Goal: Task Accomplishment & Management: Complete application form

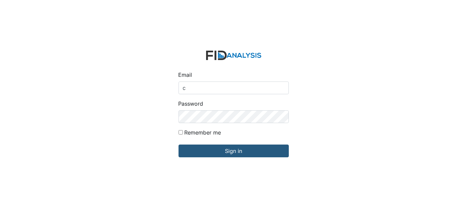
type input "[EMAIL_ADDRESS][DOMAIN_NAME]"
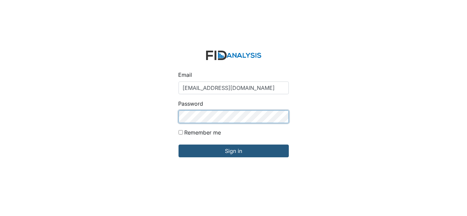
click at [178, 145] on input "Sign in" at bounding box center [233, 151] width 110 height 13
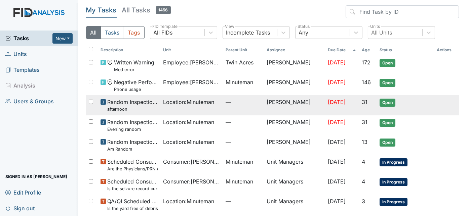
click at [229, 110] on td "—" at bounding box center [243, 105] width 41 height 20
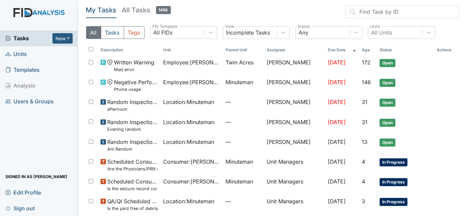
click at [23, 50] on span "Units" at bounding box center [16, 54] width 22 height 10
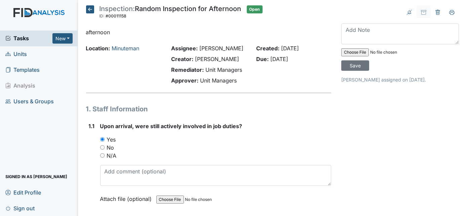
click at [294, 130] on strong "Upon arrival, were still actively involved in job duties?" at bounding box center [215, 126] width 231 height 8
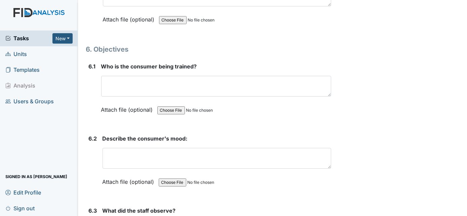
scroll to position [3934, 0]
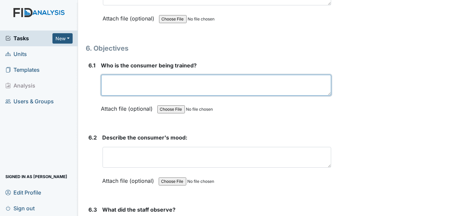
click at [217, 75] on textarea at bounding box center [216, 85] width 230 height 21
type textarea "y"
type textarea "Keyosha Branch"
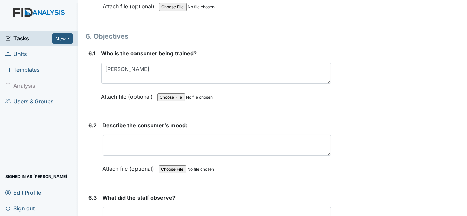
scroll to position [3958, 0]
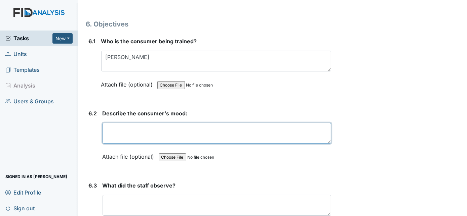
click at [178, 123] on textarea at bounding box center [216, 133] width 229 height 21
type textarea "Good mood"
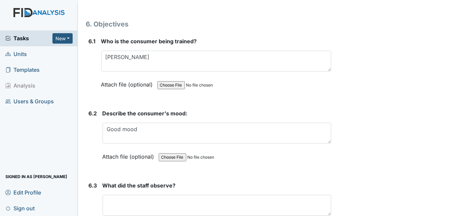
click at [91, 132] on div "6.2" at bounding box center [93, 140] width 8 height 61
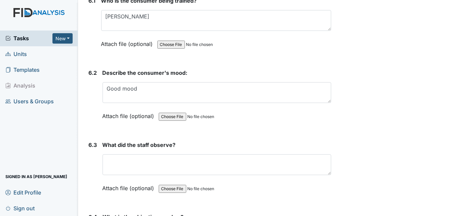
scroll to position [4008, 0]
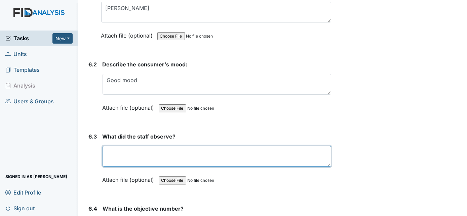
click at [107, 146] on textarea at bounding box center [216, 156] width 229 height 21
type textarea "Consumer cleaning trash can"
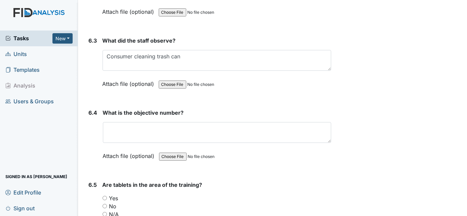
scroll to position [4105, 0]
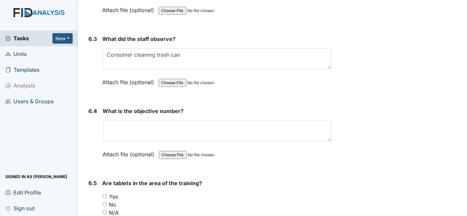
click at [103, 195] on input "Yes" at bounding box center [104, 197] width 4 height 4
radio input "true"
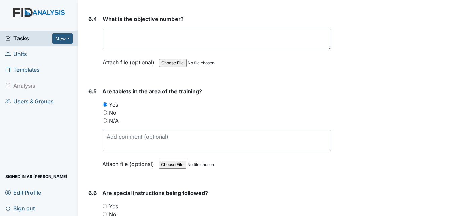
scroll to position [4240, 0]
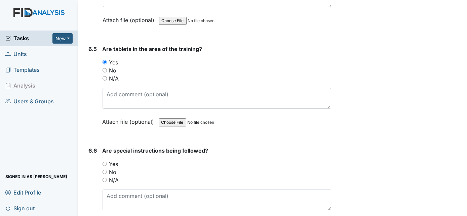
click at [103, 162] on input "Yes" at bounding box center [104, 164] width 4 height 4
radio input "true"
click at [89, 157] on div "6.6" at bounding box center [93, 192] width 8 height 91
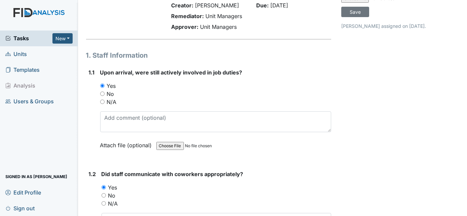
scroll to position [0, 0]
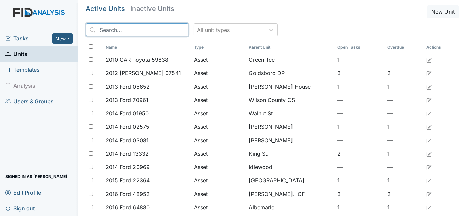
click at [118, 32] on input "search" at bounding box center [137, 30] width 102 height 13
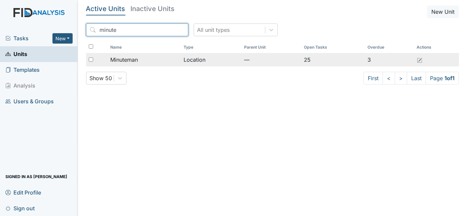
type input "minute"
click at [90, 59] on input "checkbox" at bounding box center [91, 59] width 4 height 4
checkbox input "true"
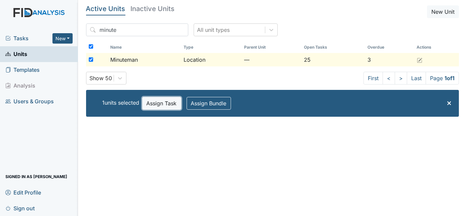
click at [162, 101] on button "Assign Task" at bounding box center [161, 103] width 39 height 13
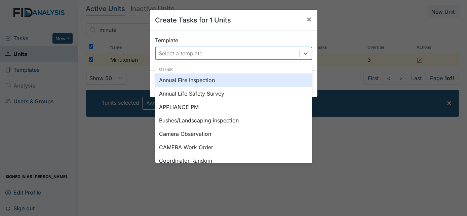
click at [186, 56] on div "Select a template" at bounding box center [181, 53] width 44 height 8
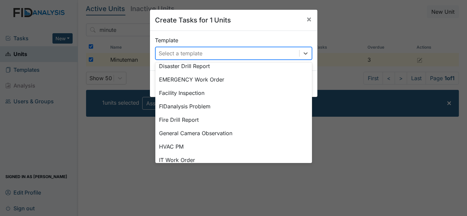
scroll to position [96, 0]
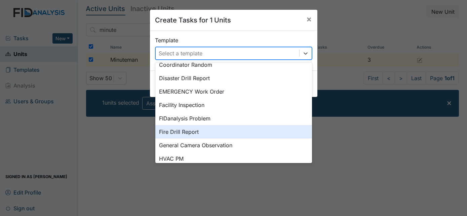
click at [177, 132] on div "Fire Drill Report" at bounding box center [233, 131] width 157 height 13
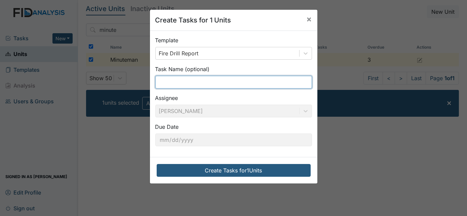
click at [172, 82] on input "text" at bounding box center [233, 82] width 157 height 13
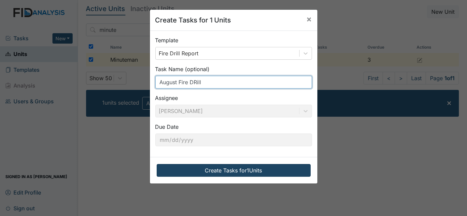
type input "August Fire DRill"
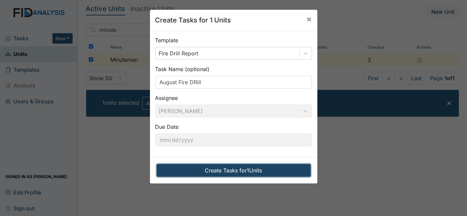
click at [179, 171] on button "Create Tasks for 1 Units" at bounding box center [234, 170] width 154 height 13
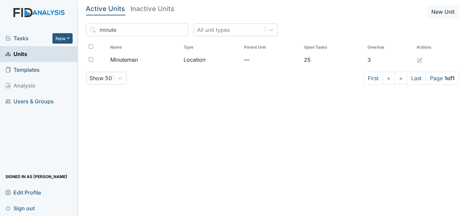
click at [29, 37] on span "Tasks" at bounding box center [28, 38] width 47 height 8
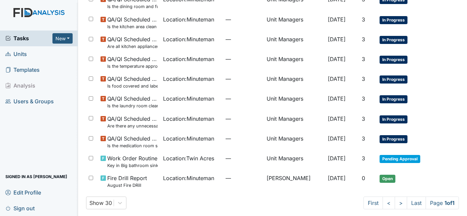
scroll to position [326, 0]
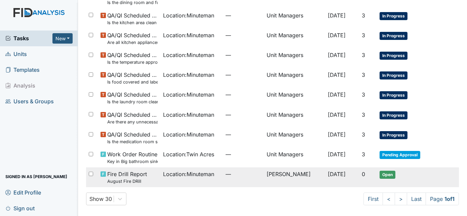
click at [290, 183] on td "[PERSON_NAME]" at bounding box center [294, 178] width 61 height 20
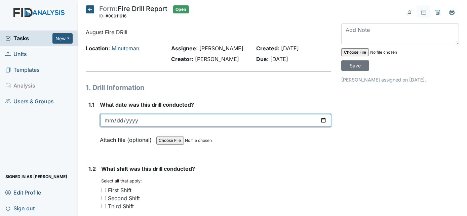
click at [108, 119] on input "date" at bounding box center [215, 120] width 231 height 13
type input "2025-08-28"
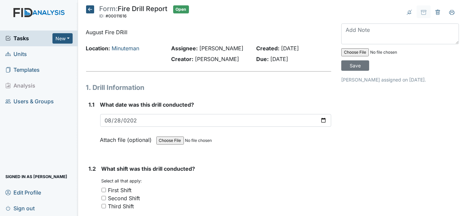
click at [92, 143] on div "1.1" at bounding box center [92, 127] width 6 height 53
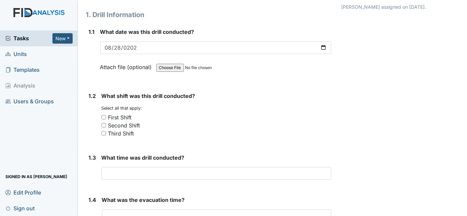
scroll to position [73, 0]
click at [103, 131] on input "Third Shift" at bounding box center [103, 133] width 4 height 4
checkbox input "true"
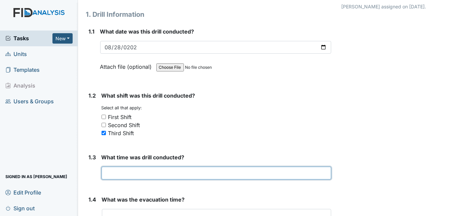
click at [119, 171] on input "text" at bounding box center [216, 173] width 230 height 13
type input "2am"
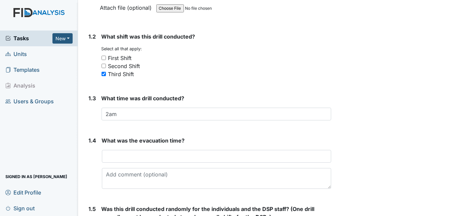
scroll to position [134, 0]
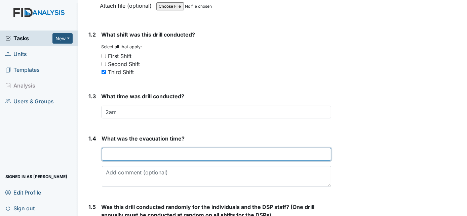
click at [128, 151] on input "text" at bounding box center [216, 154] width 229 height 13
type input "1 minute"
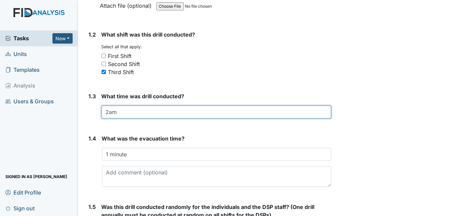
click at [123, 113] on input "2am" at bounding box center [216, 112] width 230 height 13
type input "2"
type input "1:27am"
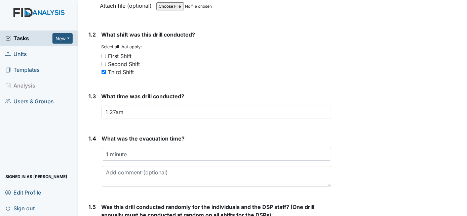
click at [90, 121] on div "1.3" at bounding box center [92, 108] width 7 height 32
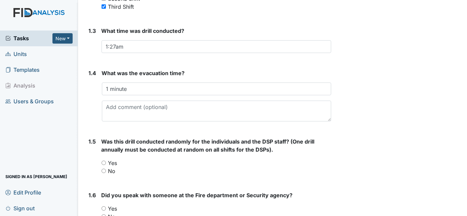
scroll to position [269, 0]
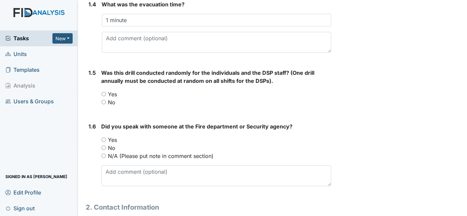
click at [104, 93] on input "Yes" at bounding box center [103, 94] width 4 height 4
radio input "true"
click at [104, 138] on input "Yes" at bounding box center [103, 140] width 4 height 4
radio input "true"
click at [91, 163] on div "1.6" at bounding box center [92, 157] width 7 height 69
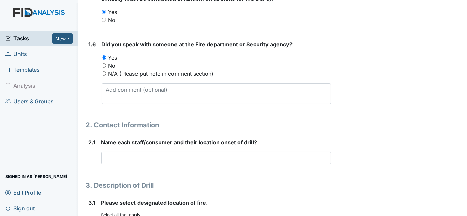
scroll to position [366, 0]
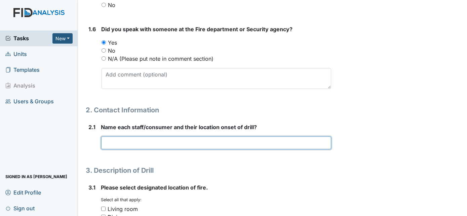
click at [116, 142] on input "text" at bounding box center [216, 143] width 230 height 13
type input "GC-Livingroom TE-Back of the house laundry room"
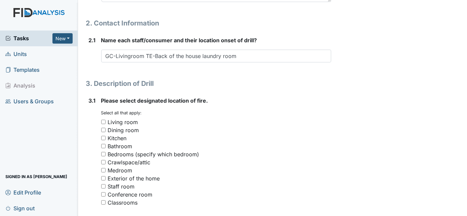
scroll to position [513, 0]
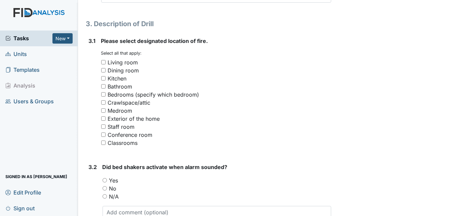
click at [103, 76] on input "Kitchen" at bounding box center [103, 78] width 4 height 4
checkbox input "true"
click at [90, 98] on div "3.1" at bounding box center [92, 95] width 7 height 116
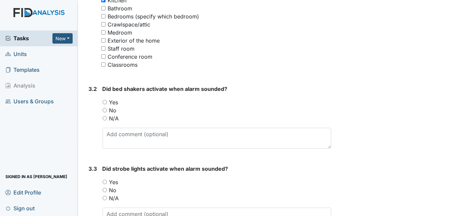
scroll to position [611, 0]
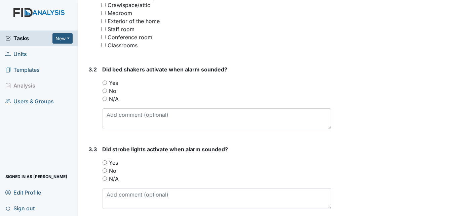
click at [104, 99] on input "N/A" at bounding box center [104, 99] width 4 height 4
radio input "true"
click at [92, 124] on div "3.2" at bounding box center [93, 100] width 8 height 69
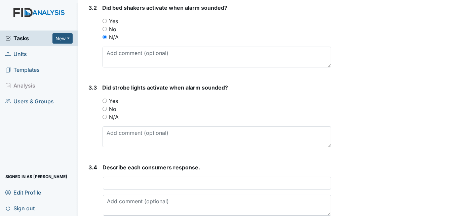
scroll to position [684, 0]
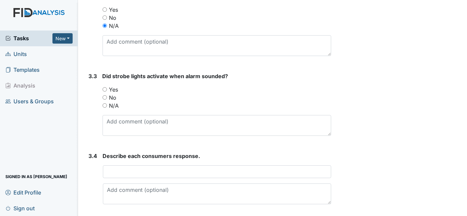
click at [106, 87] on input "Yes" at bounding box center [104, 89] width 4 height 4
radio input "true"
click at [93, 113] on div "3.3" at bounding box center [93, 106] width 8 height 69
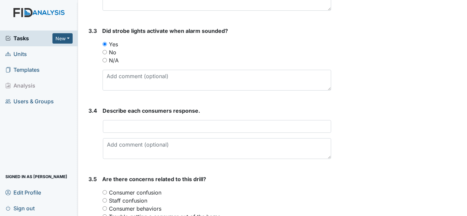
scroll to position [733, 0]
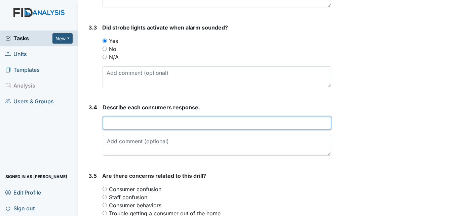
click at [111, 124] on input "text" at bounding box center [217, 123] width 228 height 13
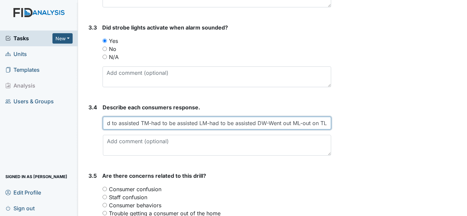
scroll to position [0, 70]
type input "KB-got up went out AB-had to assisted TM-had to be assisted LM-had to be assist…"
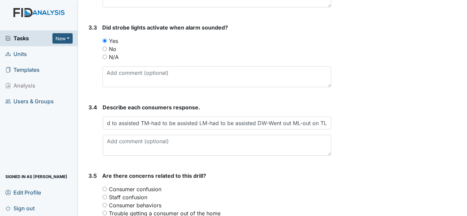
scroll to position [0, 0]
click at [93, 87] on div "3.3" at bounding box center [93, 58] width 8 height 69
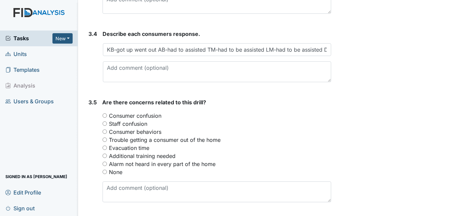
scroll to position [843, 0]
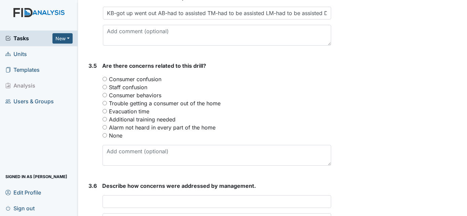
click at [105, 78] on input "Consumer confusion" at bounding box center [104, 79] width 4 height 4
radio input "true"
click at [92, 123] on div "3.5" at bounding box center [93, 117] width 8 height 110
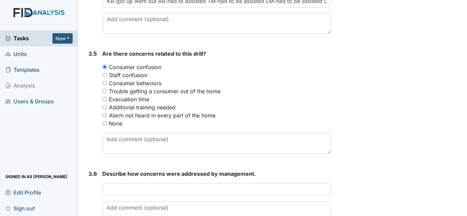
scroll to position [893, 0]
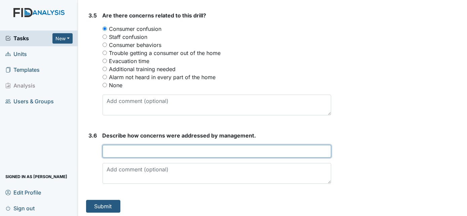
click at [127, 152] on input "text" at bounding box center [216, 151] width 229 height 13
type input "No concerns"
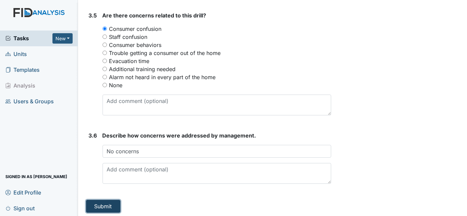
click at [106, 203] on button "Submit" at bounding box center [103, 206] width 34 height 13
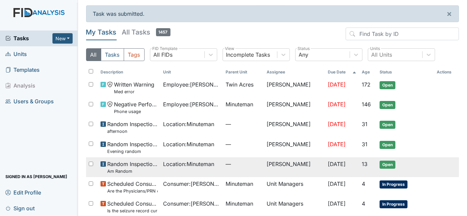
click at [243, 168] on td "—" at bounding box center [243, 168] width 41 height 20
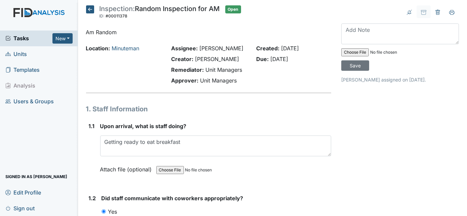
click at [249, 112] on h1 "1. Staff Information" at bounding box center [208, 109] width 245 height 10
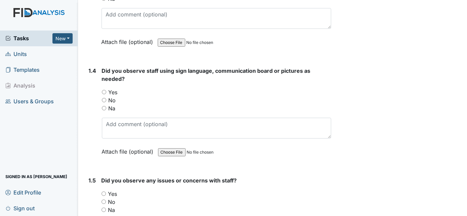
scroll to position [318, 0]
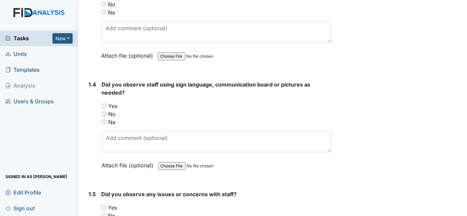
click at [104, 104] on input "Yes" at bounding box center [104, 106] width 4 height 4
radio input "true"
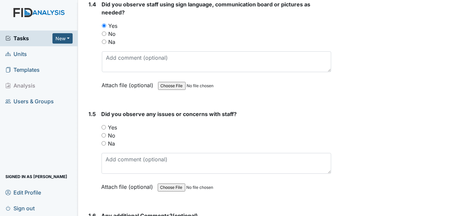
scroll to position [415, 0]
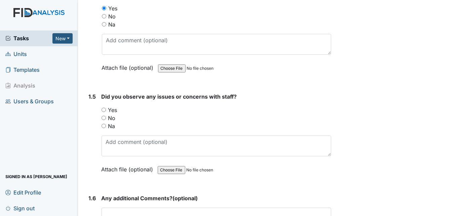
click at [104, 116] on input "No" at bounding box center [103, 118] width 4 height 4
radio input "true"
click at [80, 144] on main "Inspection: Random Inspection for AM ID: #00011378 Open Autosaving... Am Random…" at bounding box center [272, 108] width 389 height 216
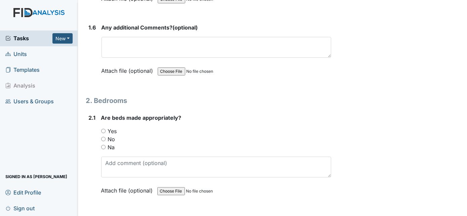
scroll to position [598, 0]
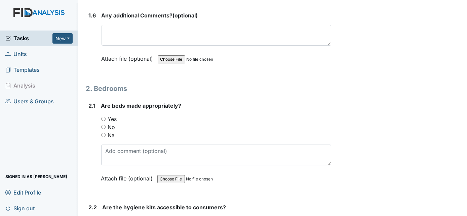
click at [104, 117] on input "Yes" at bounding box center [103, 119] width 4 height 4
radio input "true"
click at [89, 141] on div "2.1" at bounding box center [92, 147] width 7 height 91
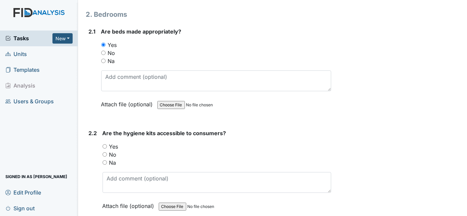
scroll to position [721, 0]
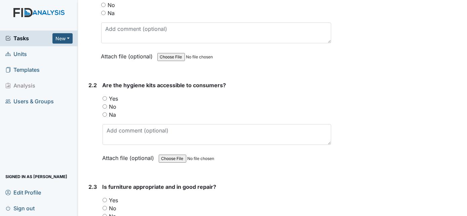
click at [103, 96] on input "Yes" at bounding box center [104, 98] width 4 height 4
radio input "true"
click at [89, 126] on div "2.2" at bounding box center [93, 126] width 8 height 91
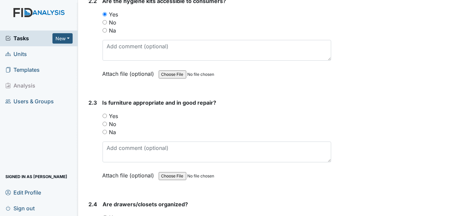
scroll to position [855, 0]
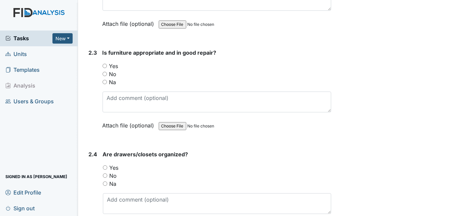
click at [105, 64] on input "Yes" at bounding box center [104, 66] width 4 height 4
radio input "true"
click at [104, 166] on input "Yes" at bounding box center [105, 168] width 4 height 4
radio input "true"
click at [92, 175] on div "2.4" at bounding box center [93, 196] width 9 height 91
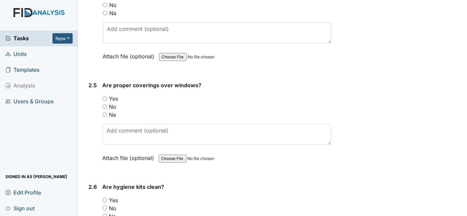
scroll to position [1038, 0]
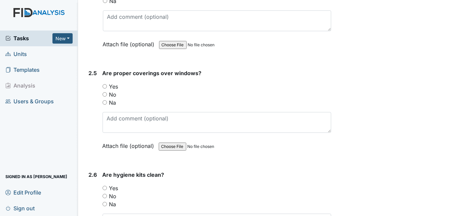
click at [103, 84] on input "Yes" at bounding box center [104, 86] width 4 height 4
radio input "true"
click at [104, 186] on input "Yes" at bounding box center [104, 188] width 4 height 4
radio input "true"
click at [90, 191] on div "2.6" at bounding box center [93, 216] width 8 height 91
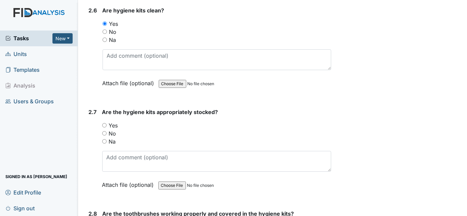
scroll to position [1234, 0]
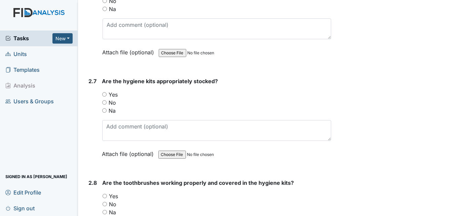
click at [105, 92] on input "Yes" at bounding box center [104, 94] width 4 height 4
radio input "true"
click at [97, 127] on div "2.7 Are the hygiene kits appropriately stocked? You must select one of the belo…" at bounding box center [208, 122] width 245 height 91
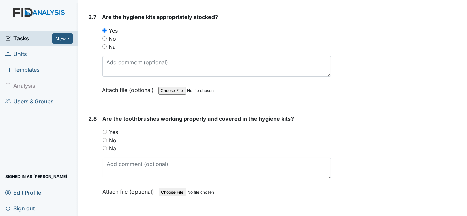
scroll to position [1368, 0]
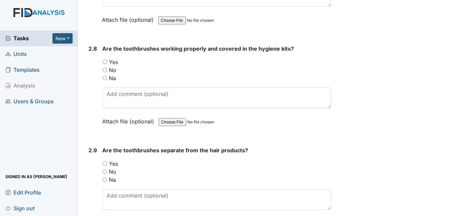
click at [104, 60] on input "Yes" at bounding box center [104, 62] width 4 height 4
radio input "true"
click at [104, 162] on input "Yes" at bounding box center [104, 164] width 4 height 4
radio input "true"
click at [96, 171] on div "2.9" at bounding box center [93, 191] width 8 height 91
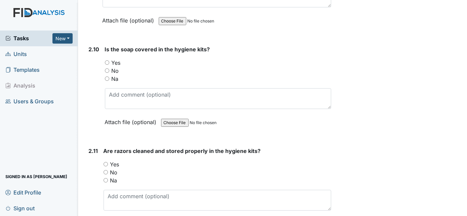
scroll to position [1576, 0]
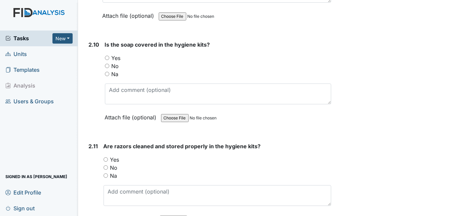
click at [106, 56] on input "Yes" at bounding box center [107, 58] width 4 height 4
radio input "true"
click at [92, 93] on div "2.10" at bounding box center [94, 86] width 11 height 91
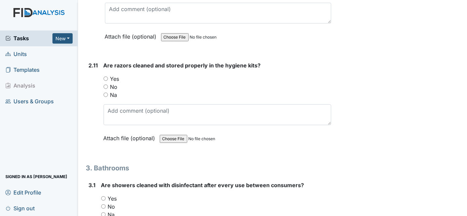
scroll to position [1710, 0]
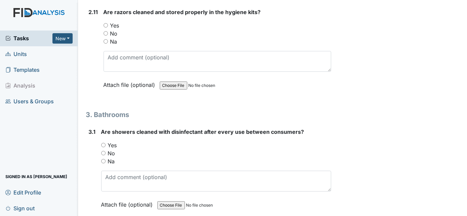
click at [107, 23] on input "Yes" at bounding box center [105, 25] width 4 height 4
radio input "true"
click at [94, 55] on div "2.11" at bounding box center [93, 53] width 9 height 91
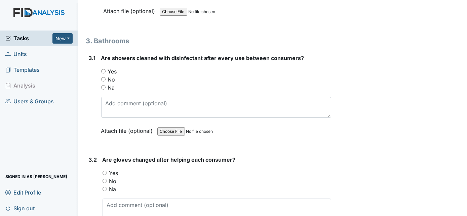
scroll to position [1796, 0]
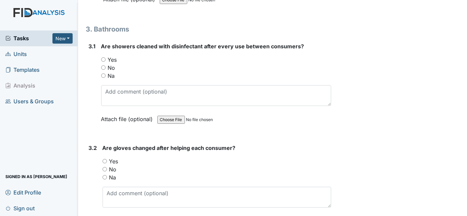
click at [103, 57] on input "Yes" at bounding box center [103, 59] width 4 height 4
radio input "true"
click at [97, 109] on div "3.1 Are showers cleaned with disinfectant after every use between consumers? Yo…" at bounding box center [208, 87] width 245 height 91
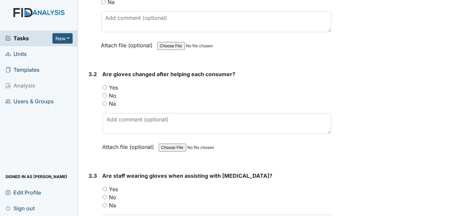
scroll to position [1894, 0]
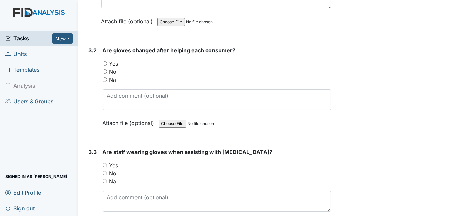
click at [104, 61] on input "Yes" at bounding box center [104, 63] width 4 height 4
radio input "true"
click at [91, 96] on div "3.2" at bounding box center [93, 91] width 8 height 91
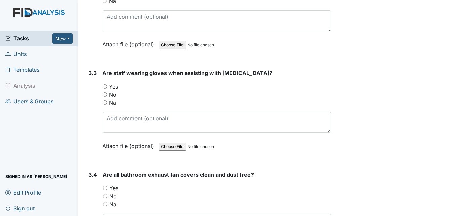
scroll to position [2016, 0]
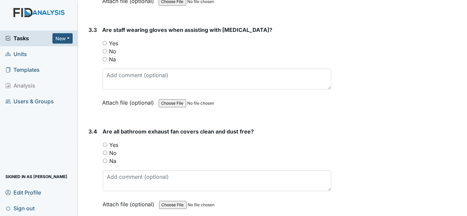
click at [104, 41] on input "Yes" at bounding box center [104, 43] width 4 height 4
radio input "true"
click at [91, 69] on div "3.3" at bounding box center [93, 71] width 8 height 91
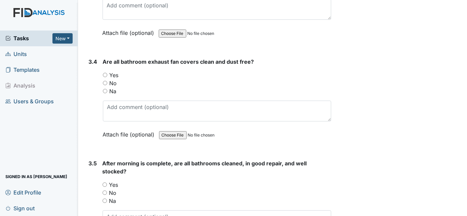
scroll to position [2089, 0]
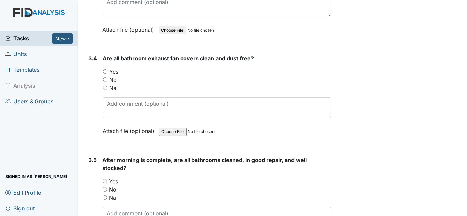
click at [105, 70] on input "Yes" at bounding box center [105, 72] width 4 height 4
radio input "true"
click at [86, 113] on div "3.4 Are all bathroom exhaust fan covers clean and dust free? You must select on…" at bounding box center [208, 99] width 245 height 91
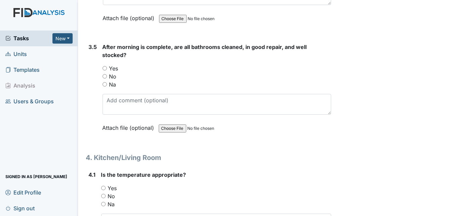
scroll to position [2211, 0]
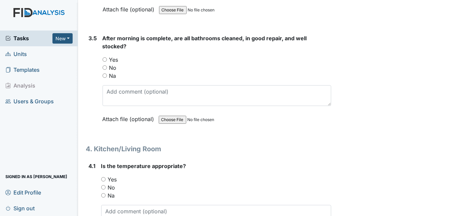
click at [104, 57] on input "Yes" at bounding box center [104, 59] width 4 height 4
radio input "true"
click at [92, 77] on div "3.5" at bounding box center [93, 83] width 8 height 99
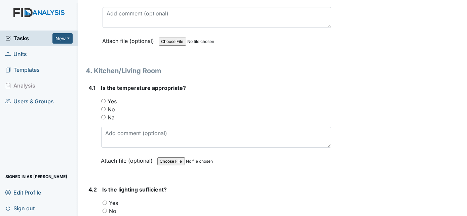
scroll to position [2346, 0]
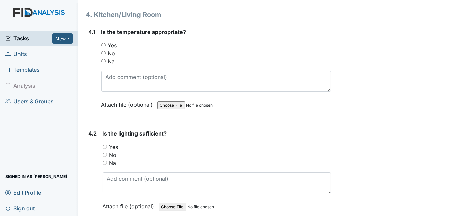
click at [102, 43] on input "Yes" at bounding box center [103, 45] width 4 height 4
radio input "true"
click at [104, 143] on div "Yes" at bounding box center [216, 147] width 229 height 8
click at [104, 145] on input "Yes" at bounding box center [104, 147] width 4 height 4
radio input "true"
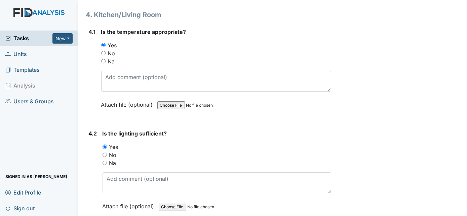
click at [93, 150] on div "4.2" at bounding box center [93, 175] width 8 height 91
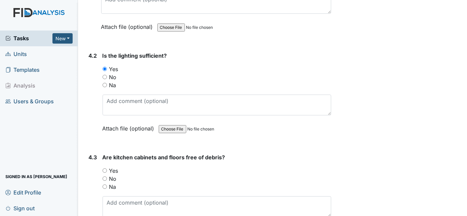
scroll to position [2492, 0]
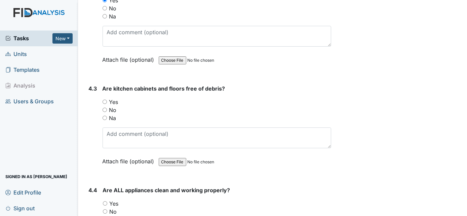
click at [105, 100] on input "Yes" at bounding box center [104, 102] width 4 height 4
radio input "true"
click at [92, 122] on div "4.3" at bounding box center [93, 130] width 8 height 91
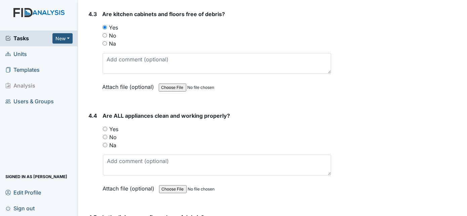
scroll to position [2590, 0]
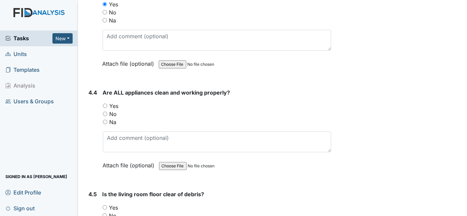
click at [106, 104] on input "Yes" at bounding box center [105, 106] width 4 height 4
radio input "true"
click at [94, 129] on div "4.4" at bounding box center [93, 134] width 9 height 91
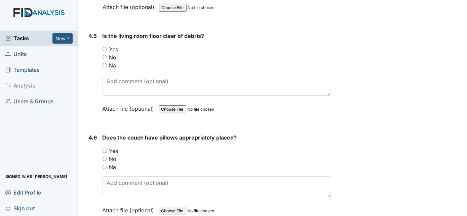
scroll to position [2737, 0]
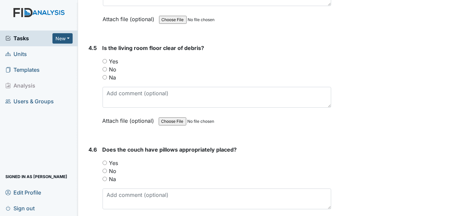
click at [104, 59] on input "Yes" at bounding box center [104, 61] width 4 height 4
radio input "true"
click at [94, 91] on div "4.5" at bounding box center [93, 89] width 8 height 91
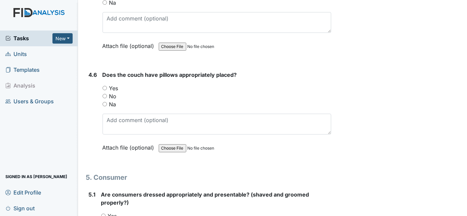
scroll to position [2822, 0]
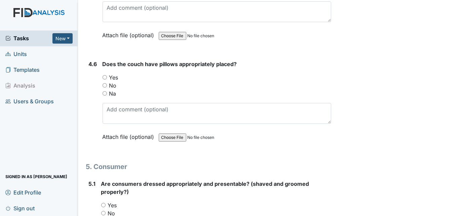
click at [103, 75] on input "Yes" at bounding box center [104, 77] width 4 height 4
radio input "true"
click at [95, 100] on div "4.6" at bounding box center [93, 105] width 8 height 91
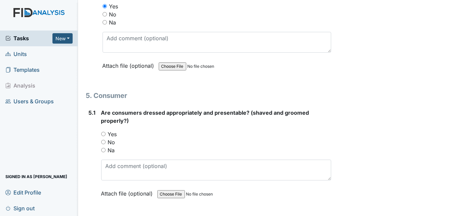
scroll to position [2920, 0]
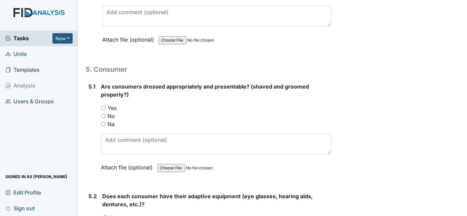
click at [102, 106] on input "Yes" at bounding box center [103, 108] width 4 height 4
radio input "true"
click at [92, 113] on div "5.1" at bounding box center [92, 132] width 7 height 99
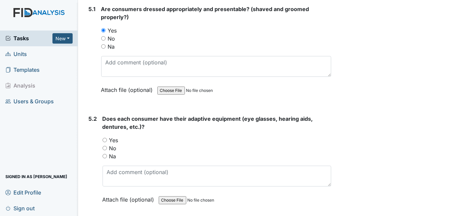
scroll to position [3006, 0]
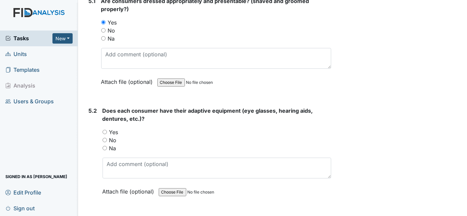
click at [103, 130] on input "Yes" at bounding box center [104, 132] width 4 height 4
radio input "true"
click at [91, 135] on div "5.2" at bounding box center [93, 156] width 8 height 99
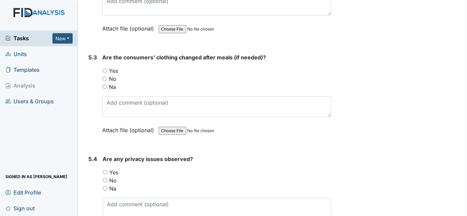
scroll to position [3177, 0]
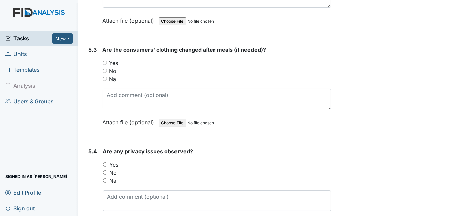
click at [104, 61] on input "Yes" at bounding box center [104, 63] width 4 height 4
radio input "true"
click at [86, 91] on div "5.3 Are the consumers' clothing changed after meals (if needed)? You must selec…" at bounding box center [208, 91] width 245 height 91
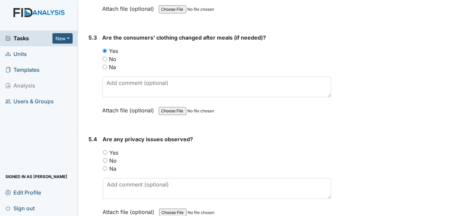
click at [104, 159] on input "No" at bounding box center [105, 161] width 4 height 4
radio input "true"
click at [87, 171] on div "5.4 Are any privacy issues observed? You must select one of the below options. …" at bounding box center [208, 180] width 245 height 91
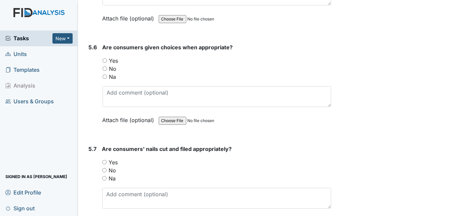
scroll to position [3457, 0]
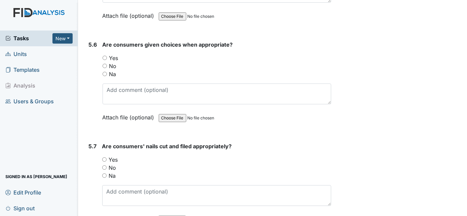
click at [104, 56] on input "Yes" at bounding box center [104, 58] width 4 height 4
radio input "true"
click at [97, 55] on div "5.6 Are consumers given choices when appropriate? You must select one of the be…" at bounding box center [208, 86] width 245 height 91
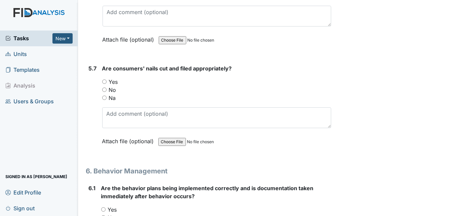
scroll to position [3543, 0]
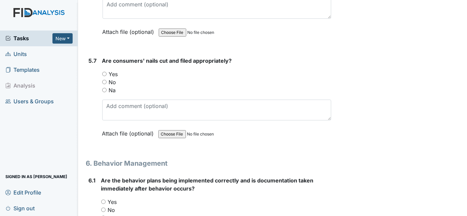
click at [105, 72] on input "Yes" at bounding box center [104, 74] width 4 height 4
radio input "true"
click at [92, 81] on div "5.7" at bounding box center [93, 102] width 8 height 91
click at [113, 70] on label "Yes" at bounding box center [113, 74] width 9 height 8
click at [107, 72] on input "Yes" at bounding box center [104, 74] width 4 height 4
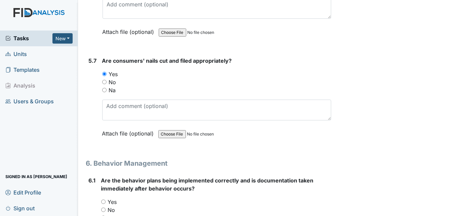
click at [102, 80] on input "No" at bounding box center [104, 82] width 4 height 4
radio input "true"
click at [102, 88] on input "Na" at bounding box center [104, 90] width 4 height 4
radio input "true"
click at [102, 72] on input "Yes" at bounding box center [104, 74] width 4 height 4
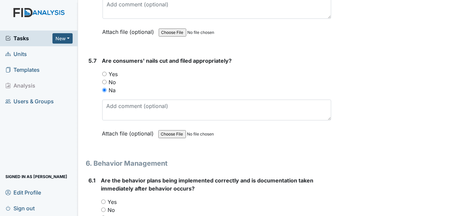
radio input "true"
click at [102, 80] on input "No" at bounding box center [104, 82] width 4 height 4
radio input "true"
click at [102, 72] on input "Yes" at bounding box center [104, 74] width 4 height 4
radio input "true"
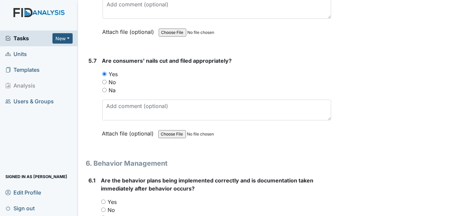
click at [90, 69] on div "5.7" at bounding box center [93, 102] width 8 height 91
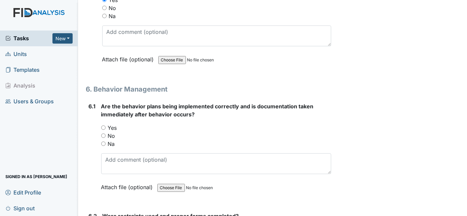
scroll to position [3678, 0]
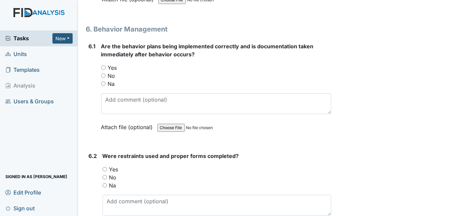
click at [104, 82] on input "Na" at bounding box center [103, 84] width 4 height 4
radio input "true"
click at [92, 81] on div "6.1" at bounding box center [92, 91] width 7 height 99
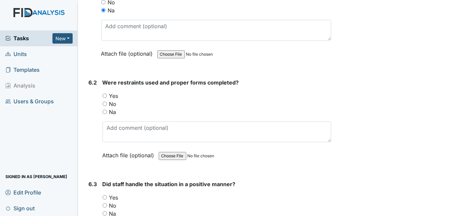
scroll to position [3800, 0]
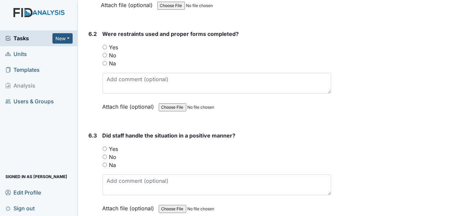
click at [105, 61] on input "Na" at bounding box center [104, 63] width 4 height 4
radio input "true"
click at [95, 66] on div "6.2" at bounding box center [93, 75] width 8 height 91
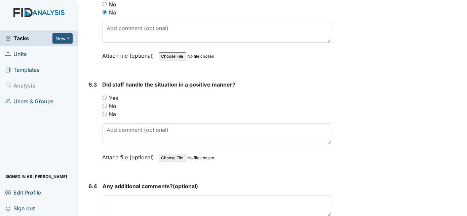
scroll to position [3910, 0]
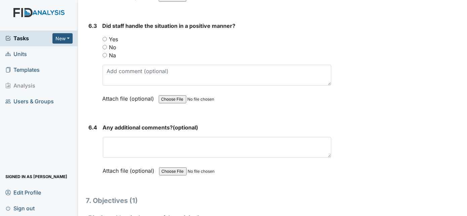
click at [104, 53] on input "Na" at bounding box center [104, 55] width 4 height 4
radio input "true"
click at [89, 56] on div "6.3" at bounding box center [93, 67] width 8 height 91
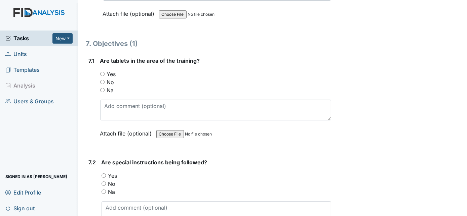
scroll to position [4069, 0]
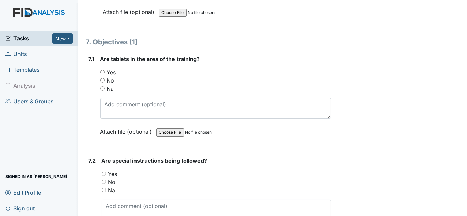
click at [102, 70] on input "Yes" at bounding box center [102, 72] width 4 height 4
radio input "true"
click at [93, 73] on div "7.1" at bounding box center [92, 100] width 6 height 91
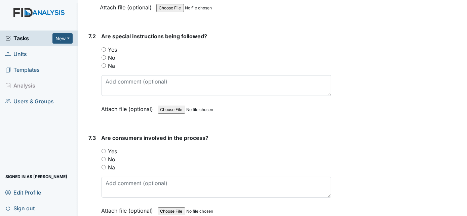
scroll to position [4203, 0]
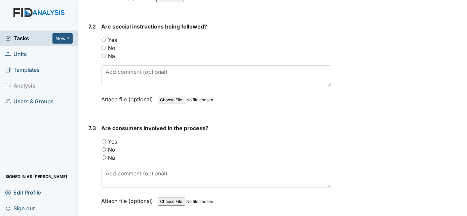
click at [105, 38] on input "Yes" at bounding box center [103, 40] width 4 height 4
radio input "true"
click at [105, 139] on input "Yes" at bounding box center [103, 141] width 4 height 4
radio input "true"
click at [96, 130] on div "7.3" at bounding box center [92, 169] width 7 height 91
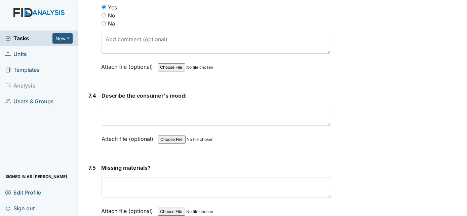
scroll to position [4350, 0]
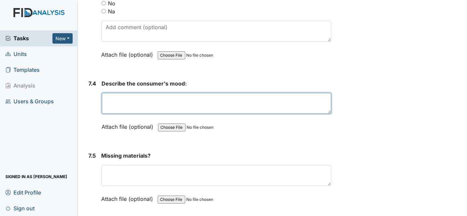
click at [126, 93] on textarea at bounding box center [216, 103] width 229 height 21
type textarea "Good mood"
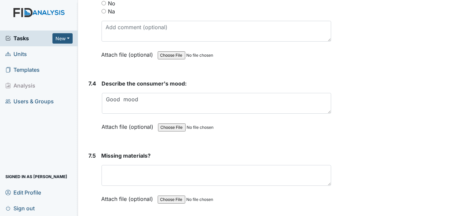
click at [92, 100] on div "7.4" at bounding box center [93, 110] width 8 height 61
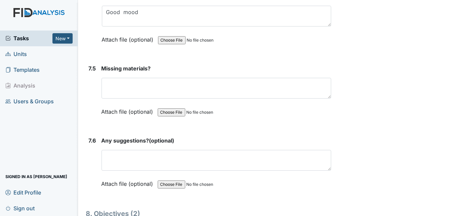
scroll to position [4459, 0]
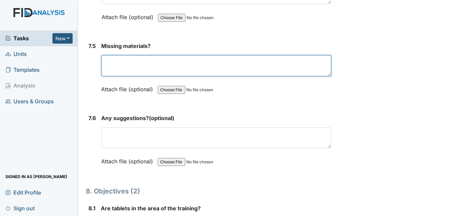
click at [134, 55] on textarea at bounding box center [216, 65] width 230 height 21
type textarea "no"
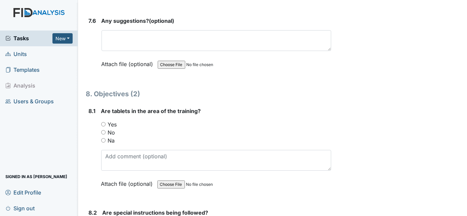
scroll to position [4570, 0]
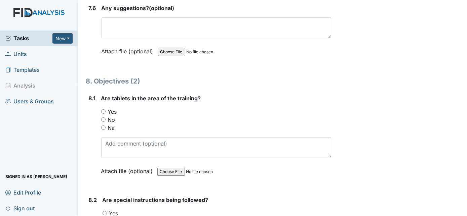
click at [102, 110] on input "Yes" at bounding box center [103, 112] width 4 height 4
radio input "true"
click at [91, 101] on div "8.1" at bounding box center [92, 139] width 7 height 91
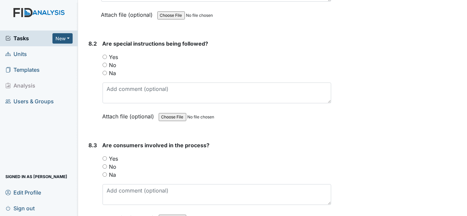
scroll to position [4728, 0]
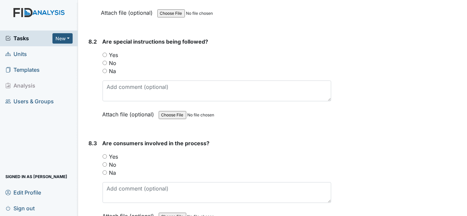
click at [104, 53] on input "Yes" at bounding box center [104, 55] width 4 height 4
radio input "true"
click at [104, 155] on input "Yes" at bounding box center [104, 157] width 4 height 4
radio input "true"
click at [92, 144] on div "8.3" at bounding box center [93, 184] width 8 height 91
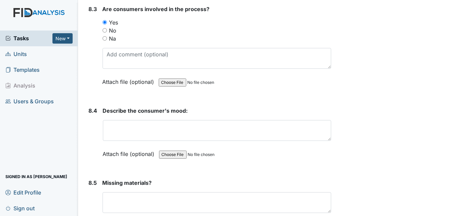
scroll to position [4863, 0]
click at [262, 74] on div "Attach file (optional) You can upload .pdf, .txt, .jpg, .jpeg, .png, .csv, .xls…" at bounding box center [216, 82] width 229 height 16
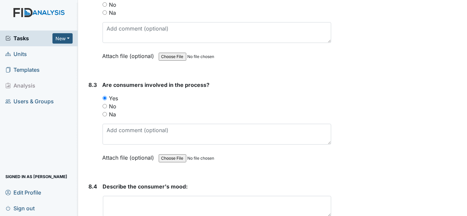
scroll to position [4753, 0]
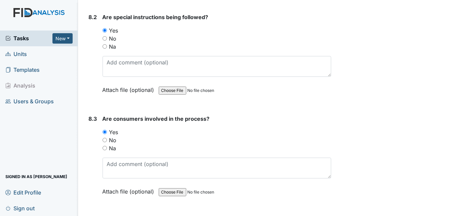
click at [260, 128] on div "Yes" at bounding box center [216, 132] width 229 height 8
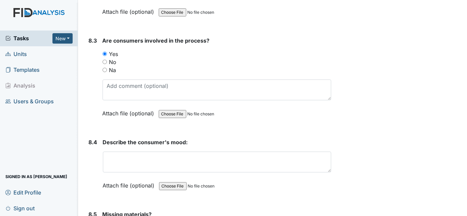
scroll to position [4863, 0]
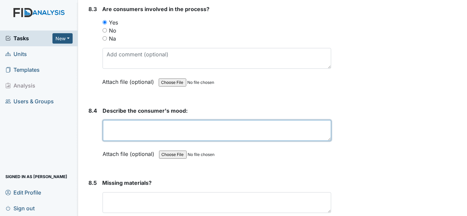
click at [237, 120] on textarea at bounding box center [217, 130] width 228 height 21
type textarea "good mood"
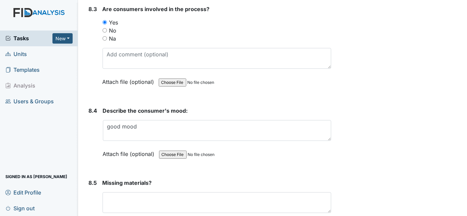
click at [226, 179] on strong "Missing materials?" at bounding box center [216, 183] width 229 height 8
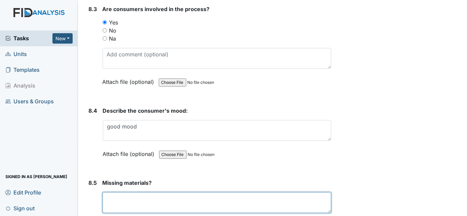
click at [222, 193] on textarea at bounding box center [216, 203] width 229 height 21
type textarea "no"
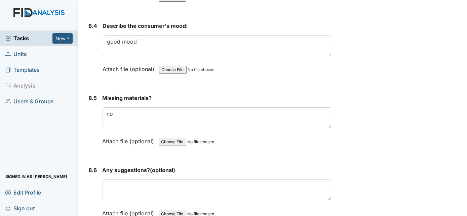
scroll to position [4948, 0]
click at [252, 133] on div "Attach file (optional) You can upload .pdf, .txt, .jpg, .jpeg, .png, .csv, .xls…" at bounding box center [216, 141] width 229 height 16
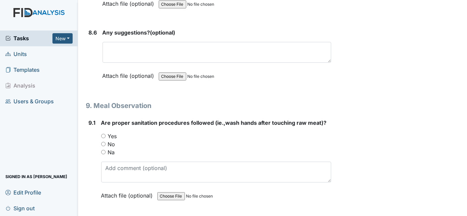
scroll to position [5107, 0]
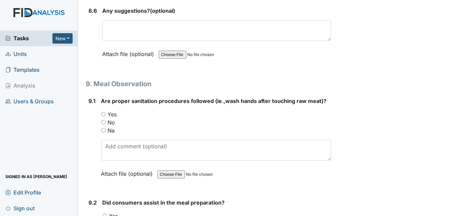
click at [103, 112] on input "Yes" at bounding box center [103, 114] width 4 height 4
radio input "true"
click at [91, 111] on div "9.1" at bounding box center [92, 142] width 7 height 91
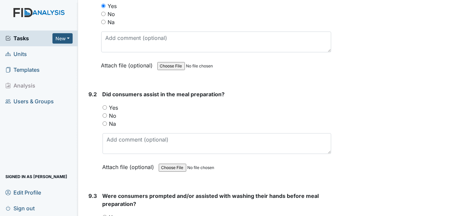
scroll to position [5217, 0]
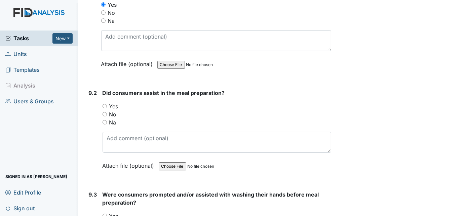
click at [105, 104] on input "Yes" at bounding box center [104, 106] width 4 height 4
radio input "true"
click at [93, 97] on div "9.2" at bounding box center [93, 134] width 8 height 91
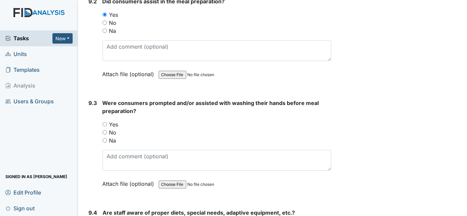
scroll to position [5352, 0]
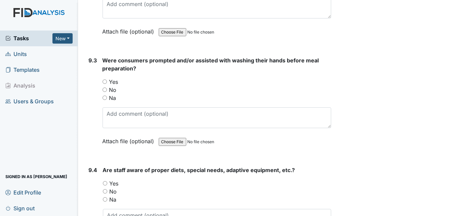
click at [106, 80] on input "Yes" at bounding box center [104, 82] width 4 height 4
radio input "true"
click at [90, 83] on div "9.3" at bounding box center [93, 105] width 8 height 99
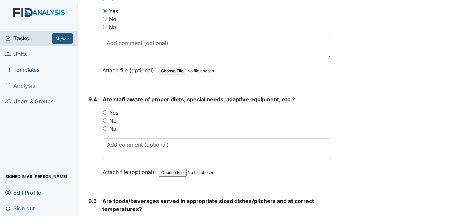
scroll to position [5425, 0]
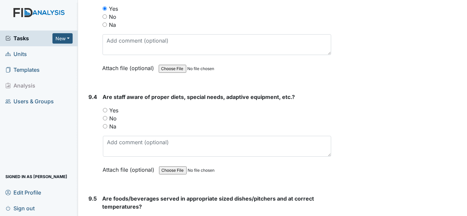
click at [105, 108] on input "Yes" at bounding box center [105, 110] width 4 height 4
radio input "true"
click at [93, 103] on div "9.4" at bounding box center [93, 138] width 9 height 91
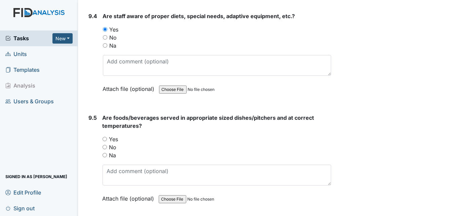
scroll to position [5523, 0]
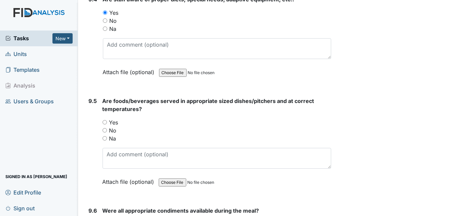
click at [104, 120] on input "Yes" at bounding box center [104, 122] width 4 height 4
radio input "true"
click at [91, 124] on div "9.5" at bounding box center [93, 146] width 8 height 99
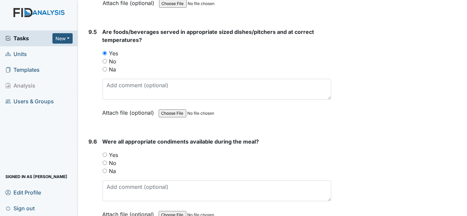
scroll to position [5608, 0]
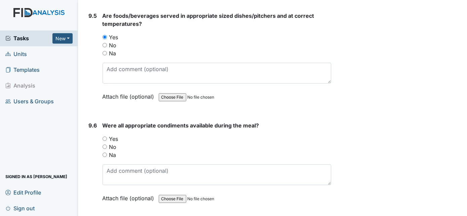
click at [104, 137] on input "Yes" at bounding box center [104, 139] width 4 height 4
radio input "true"
click at [91, 128] on div "9.6" at bounding box center [93, 167] width 8 height 91
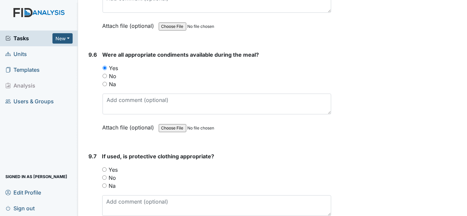
scroll to position [5706, 0]
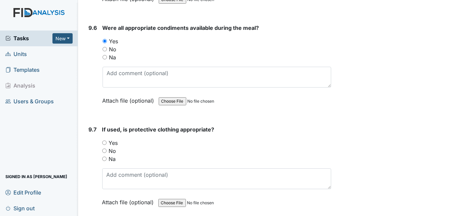
click at [104, 141] on input "Yes" at bounding box center [104, 143] width 4 height 4
radio input "true"
click at [91, 130] on div "9.7" at bounding box center [93, 171] width 8 height 91
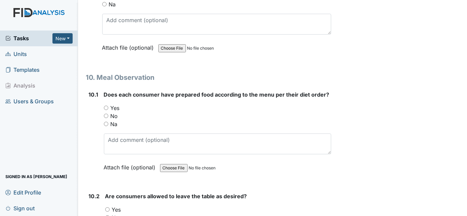
scroll to position [5865, 0]
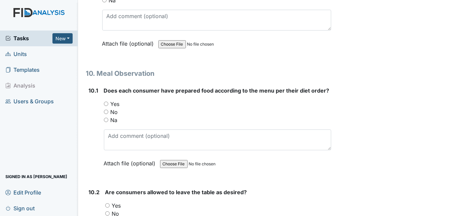
click at [107, 102] on input "Yes" at bounding box center [106, 104] width 4 height 4
radio input "true"
click at [96, 107] on div "10.1" at bounding box center [94, 132] width 10 height 91
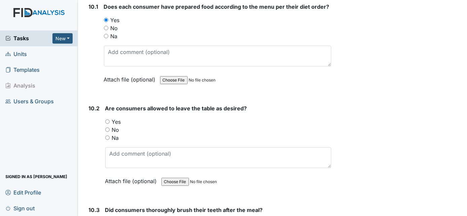
scroll to position [5974, 0]
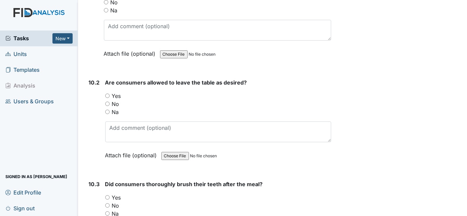
click at [107, 94] on input "Yes" at bounding box center [107, 96] width 4 height 4
radio input "true"
click at [92, 89] on div "10.2" at bounding box center [94, 124] width 11 height 91
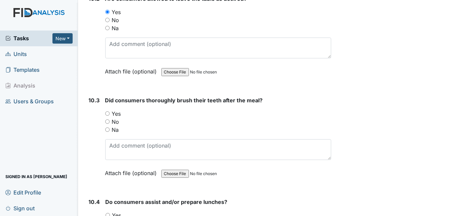
scroll to position [6097, 0]
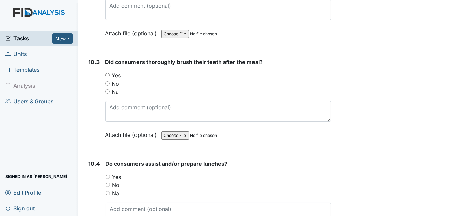
click at [107, 73] on input "Yes" at bounding box center [107, 75] width 4 height 4
radio input "true"
click at [93, 81] on div "10.3" at bounding box center [94, 103] width 11 height 91
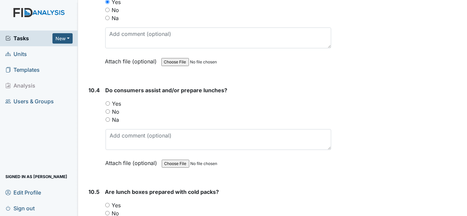
scroll to position [6207, 0]
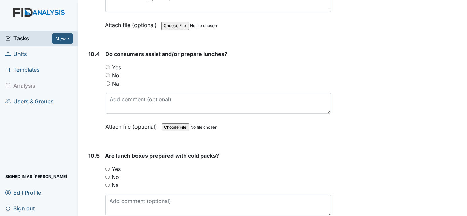
click at [107, 65] on input "Yes" at bounding box center [108, 67] width 4 height 4
radio input "true"
click at [92, 70] on div "10.4" at bounding box center [94, 95] width 11 height 91
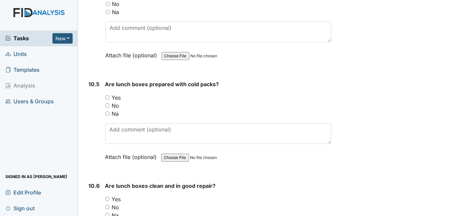
scroll to position [6280, 0]
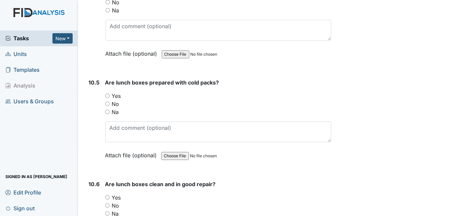
click at [107, 94] on input "Yes" at bounding box center [107, 96] width 4 height 4
radio input "true"
click at [97, 82] on div "10.5" at bounding box center [94, 124] width 11 height 91
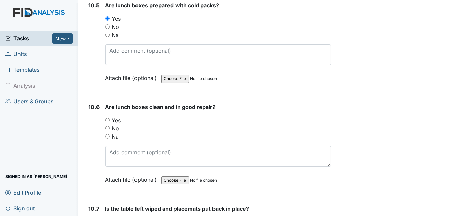
scroll to position [6390, 0]
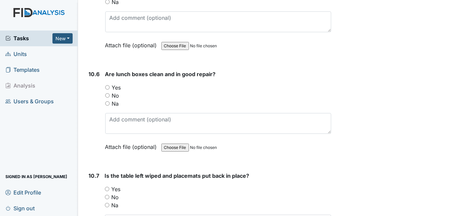
click at [107, 85] on input "Yes" at bounding box center [107, 87] width 4 height 4
radio input "true"
click at [96, 76] on div "10.6" at bounding box center [94, 115] width 11 height 91
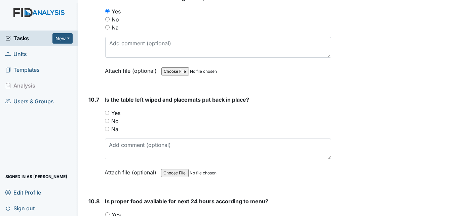
scroll to position [6488, 0]
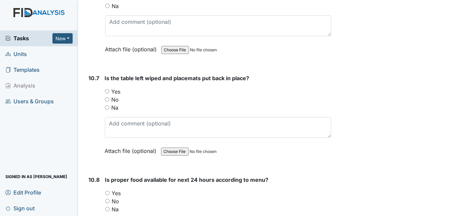
click at [106, 89] on input "Yes" at bounding box center [107, 91] width 4 height 4
radio input "true"
click at [92, 81] on div "10.7" at bounding box center [94, 119] width 11 height 91
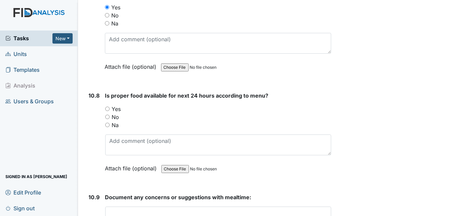
scroll to position [6573, 0]
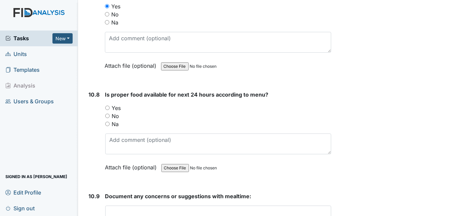
click at [108, 106] on input "Yes" at bounding box center [107, 108] width 4 height 4
radio input "true"
click at [89, 109] on div "10.8" at bounding box center [94, 136] width 11 height 91
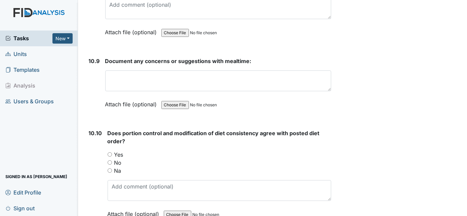
scroll to position [6708, 0]
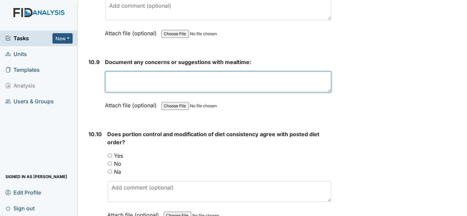
click at [123, 72] on textarea at bounding box center [218, 82] width 226 height 21
type textarea "No concerns"
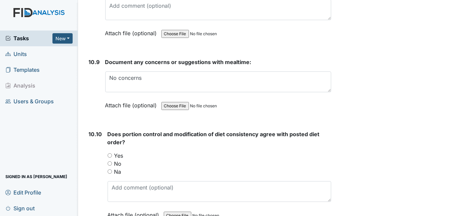
click at [96, 70] on div "10.9" at bounding box center [94, 88] width 11 height 61
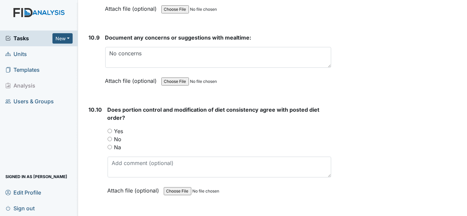
scroll to position [6744, 0]
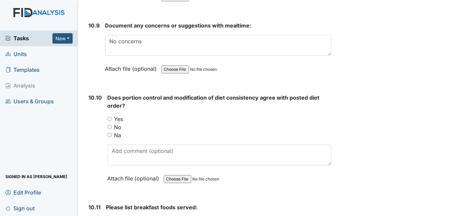
click at [109, 117] on input "Yes" at bounding box center [110, 119] width 4 height 4
radio input "true"
click at [96, 99] on div "10.10" at bounding box center [95, 143] width 13 height 99
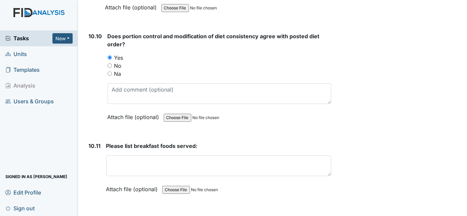
scroll to position [6830, 0]
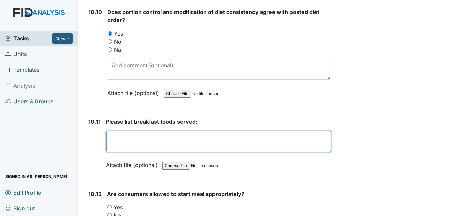
click at [115, 131] on textarea at bounding box center [218, 141] width 225 height 21
type textarea "Toast and fruit water milk, and coffee"
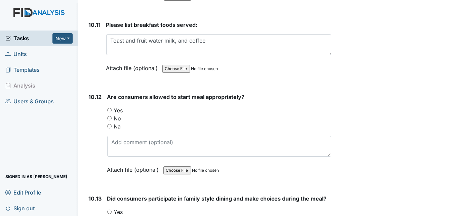
scroll to position [6940, 0]
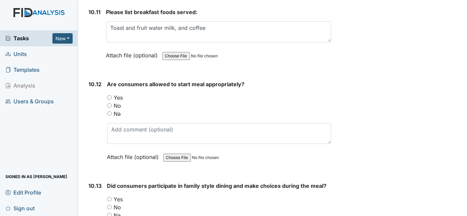
click at [109, 95] on input "Yes" at bounding box center [109, 97] width 4 height 4
radio input "true"
click at [94, 91] on div "10.12" at bounding box center [95, 125] width 13 height 91
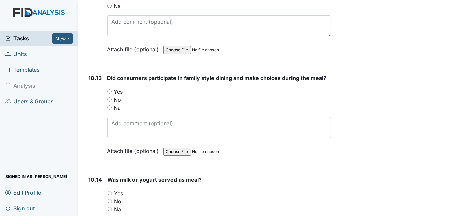
scroll to position [7050, 0]
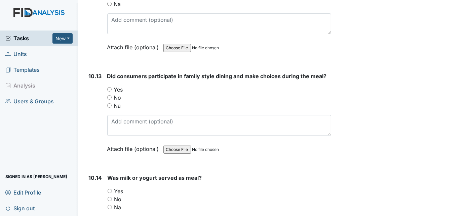
click at [109, 87] on input "Yes" at bounding box center [109, 89] width 4 height 4
radio input "true"
click at [110, 189] on input "Yes" at bounding box center [110, 191] width 4 height 4
radio input "true"
click at [99, 174] on div "10.14" at bounding box center [95, 219] width 13 height 91
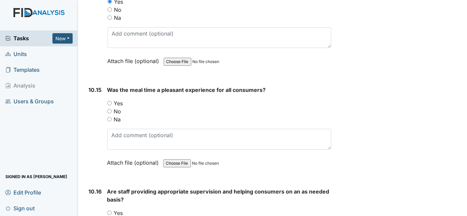
scroll to position [7245, 0]
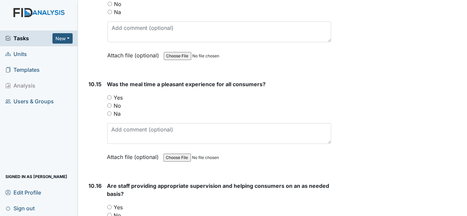
click at [109, 95] on input "Yes" at bounding box center [109, 97] width 4 height 4
radio input "true"
click at [97, 92] on div "10.15" at bounding box center [95, 125] width 13 height 91
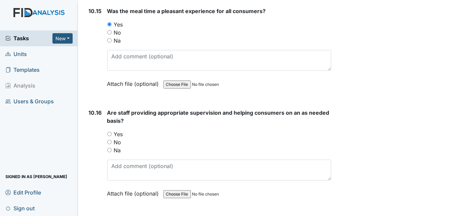
scroll to position [7331, 0]
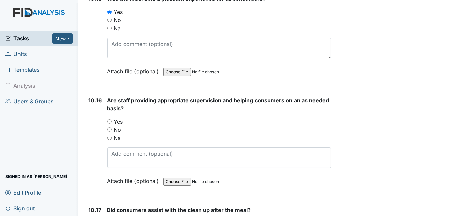
click at [110, 120] on input "Yes" at bounding box center [109, 122] width 4 height 4
radio input "true"
click at [95, 99] on div "10.16" at bounding box center [95, 145] width 13 height 99
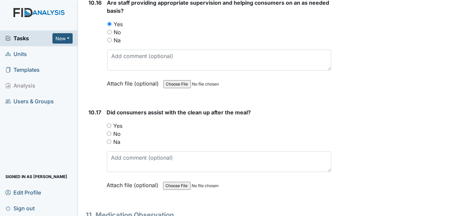
scroll to position [7441, 0]
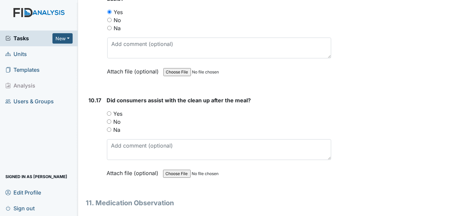
click at [108, 112] on input "Yes" at bounding box center [109, 114] width 4 height 4
radio input "true"
click at [92, 97] on div "10.17" at bounding box center [95, 141] width 13 height 91
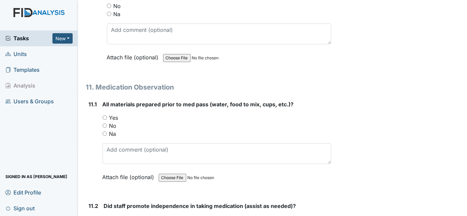
scroll to position [7563, 0]
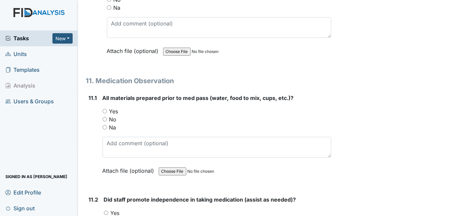
click at [104, 109] on input "Yes" at bounding box center [104, 111] width 4 height 4
radio input "true"
click at [92, 101] on div "11.1" at bounding box center [93, 139] width 8 height 91
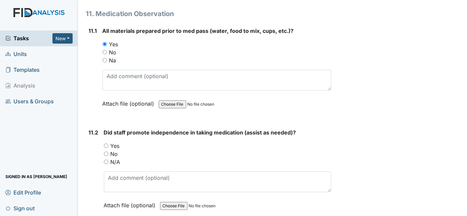
scroll to position [7661, 0]
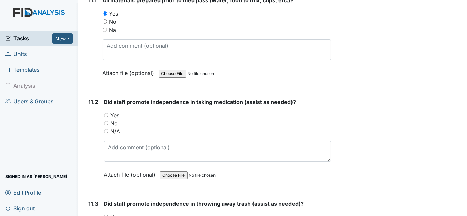
click at [106, 113] on input "Yes" at bounding box center [106, 115] width 4 height 4
radio input "true"
click at [95, 98] on div "11.2" at bounding box center [94, 143] width 10 height 91
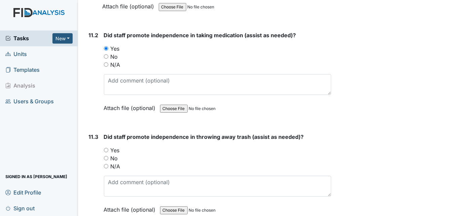
scroll to position [7783, 0]
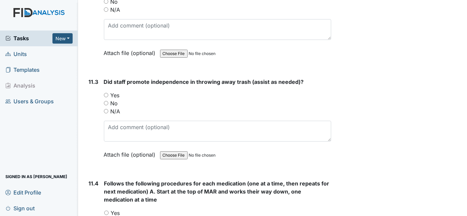
click at [104, 93] on input "Yes" at bounding box center [106, 95] width 4 height 4
radio input "true"
click at [92, 78] on div "11.3" at bounding box center [94, 123] width 10 height 91
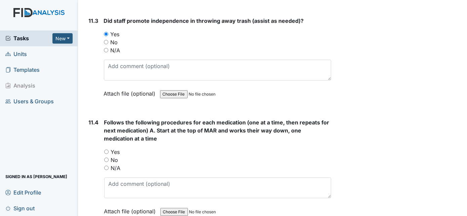
scroll to position [7905, 0]
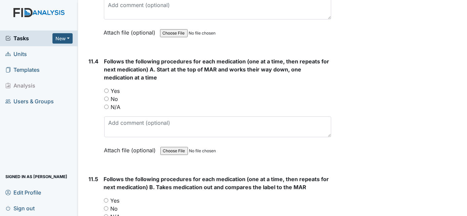
click at [106, 89] on input "Yes" at bounding box center [106, 91] width 4 height 4
radio input "true"
click at [94, 75] on div "11.4" at bounding box center [94, 110] width 10 height 107
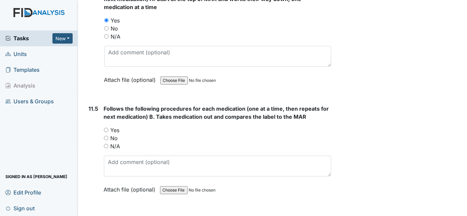
scroll to position [8003, 0]
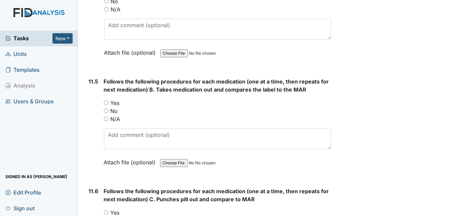
click at [106, 101] on input "Yes" at bounding box center [106, 103] width 4 height 4
radio input "true"
click at [88, 94] on div "11.5 Follows the following procedures for each medication (one at a time, then …" at bounding box center [208, 127] width 245 height 99
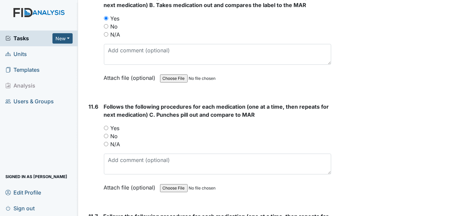
scroll to position [8113, 0]
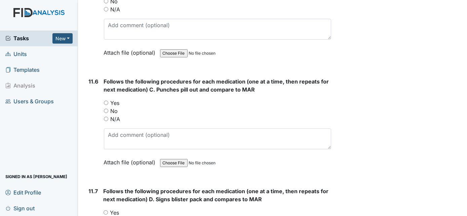
click at [105, 101] on input "Yes" at bounding box center [106, 103] width 4 height 4
radio input "true"
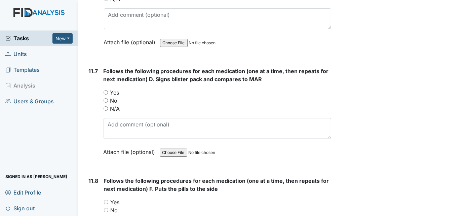
scroll to position [8235, 0]
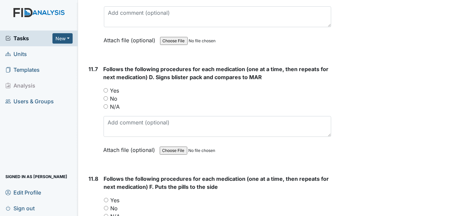
click at [106, 88] on input "Yes" at bounding box center [105, 90] width 4 height 4
radio input "true"
click at [90, 73] on div "11.7" at bounding box center [93, 114] width 9 height 99
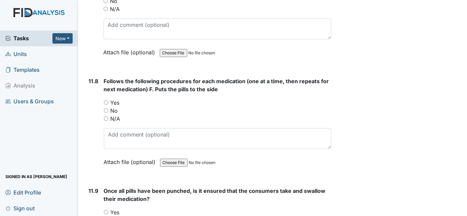
scroll to position [8345, 0]
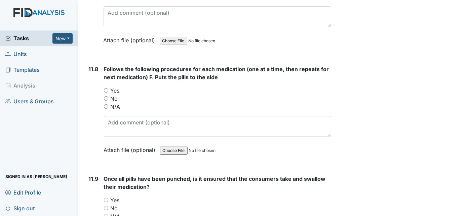
click at [105, 88] on input "Yes" at bounding box center [106, 90] width 4 height 4
radio input "true"
click at [106, 198] on input "Yes" at bounding box center [106, 200] width 4 height 4
radio input "true"
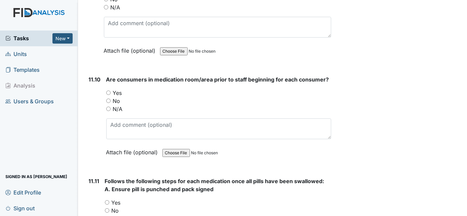
scroll to position [8565, 0]
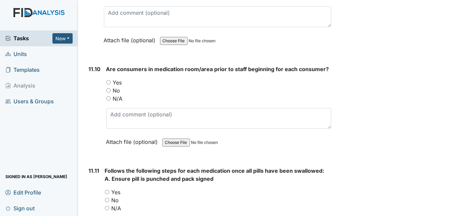
click at [109, 80] on input "Yes" at bounding box center [108, 82] width 4 height 4
radio input "true"
click at [96, 65] on div "11.10" at bounding box center [95, 110] width 12 height 91
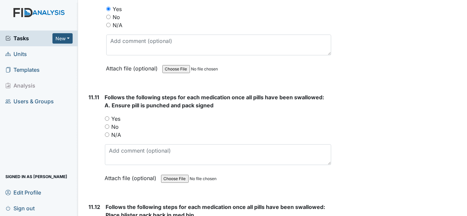
scroll to position [8650, 0]
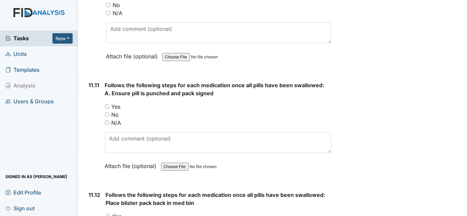
click at [107, 104] on input "Yes" at bounding box center [107, 106] width 4 height 4
radio input "true"
click at [95, 81] on div "11.11" at bounding box center [94, 130] width 11 height 99
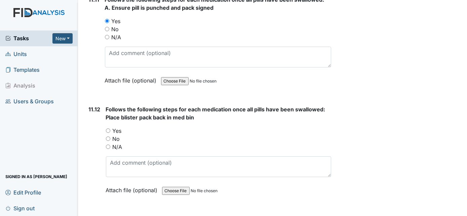
scroll to position [8748, 0]
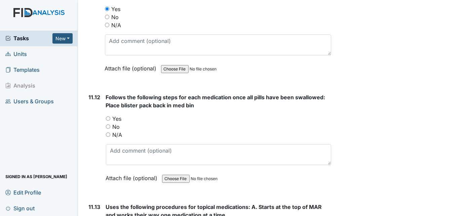
click at [92, 93] on div "11.12" at bounding box center [95, 142] width 12 height 99
click at [108, 117] on input "Yes" at bounding box center [108, 119] width 4 height 4
radio input "true"
click at [87, 104] on div "11.12 Follows the following steps for each medication once all pills have been …" at bounding box center [208, 142] width 245 height 99
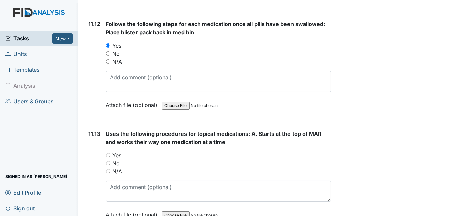
scroll to position [8834, 0]
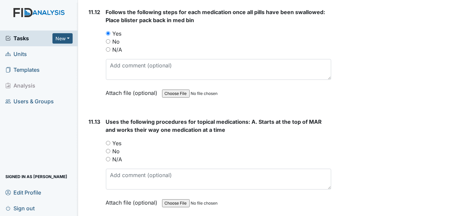
click at [108, 141] on input "Yes" at bounding box center [108, 143] width 4 height 4
radio input "true"
click at [96, 118] on div "11.13" at bounding box center [95, 167] width 12 height 99
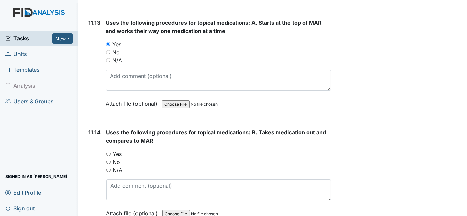
scroll to position [8944, 0]
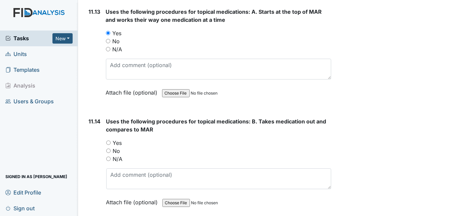
click at [109, 141] on input "Yes" at bounding box center [108, 143] width 4 height 4
radio input "true"
click at [98, 118] on div "11.14" at bounding box center [95, 167] width 12 height 99
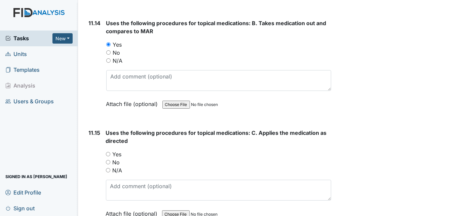
scroll to position [9054, 0]
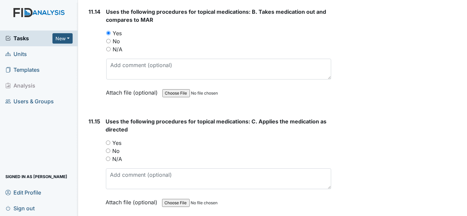
click at [107, 141] on input "Yes" at bounding box center [108, 143] width 4 height 4
radio input "true"
click at [90, 118] on div "11.15" at bounding box center [95, 167] width 12 height 99
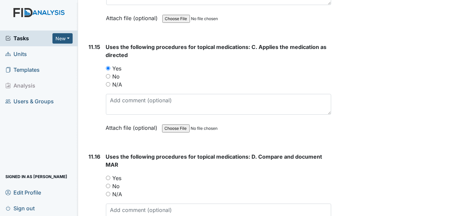
scroll to position [9139, 0]
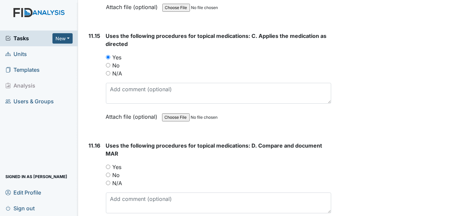
click at [108, 165] on input "Yes" at bounding box center [108, 167] width 4 height 4
radio input "true"
click at [95, 142] on div "11.16" at bounding box center [95, 191] width 12 height 99
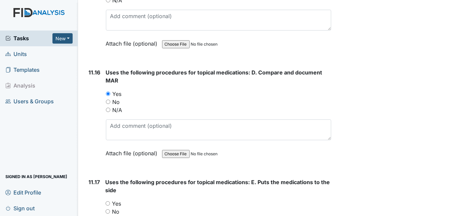
scroll to position [9225, 0]
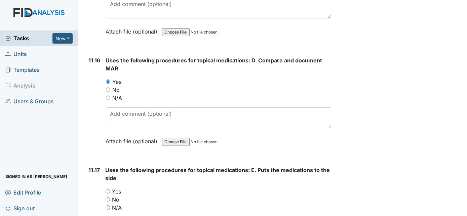
click at [107, 190] on input "Yes" at bounding box center [108, 192] width 4 height 4
radio input "true"
click at [89, 166] on div "11.17" at bounding box center [94, 215] width 11 height 99
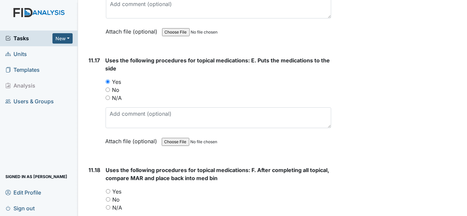
scroll to position [9347, 0]
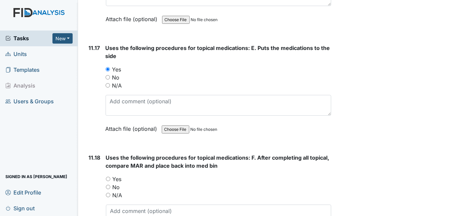
click at [108, 177] on input "Yes" at bounding box center [108, 179] width 4 height 4
radio input "true"
click at [96, 154] on div "11.18" at bounding box center [95, 203] width 12 height 99
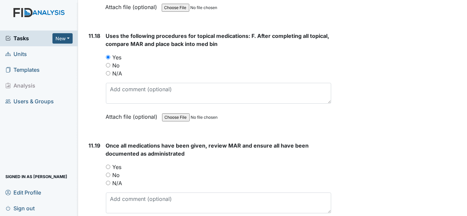
scroll to position [9481, 0]
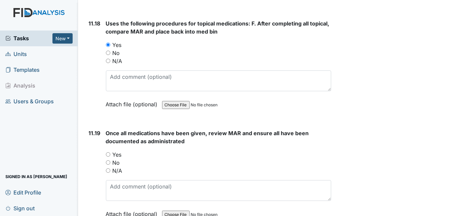
click at [108, 153] on input "Yes" at bounding box center [108, 155] width 4 height 4
radio input "true"
click at [89, 129] on div "11.19" at bounding box center [95, 178] width 12 height 99
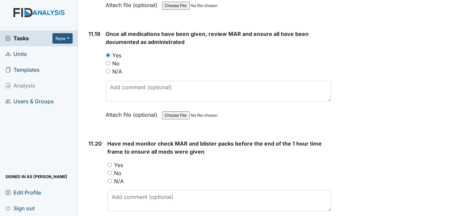
scroll to position [9591, 0]
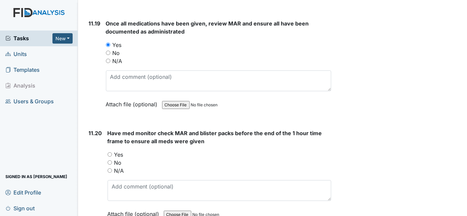
click at [110, 153] on input "Yes" at bounding box center [110, 155] width 4 height 4
radio input "true"
click at [95, 129] on div "11.20" at bounding box center [95, 178] width 13 height 99
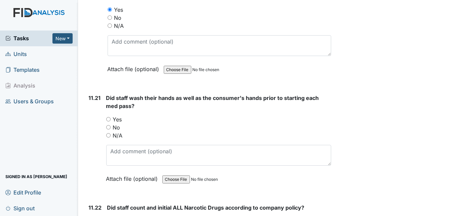
scroll to position [9738, 0]
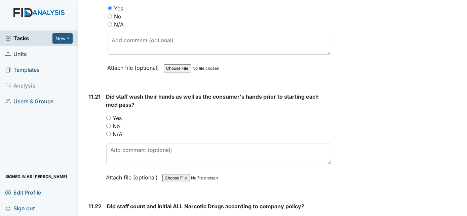
click at [95, 96] on div "11.21" at bounding box center [95, 142] width 12 height 99
click at [107, 116] on input "Yes" at bounding box center [108, 118] width 4 height 4
radio input "true"
click at [96, 93] on div "11.21" at bounding box center [95, 142] width 12 height 99
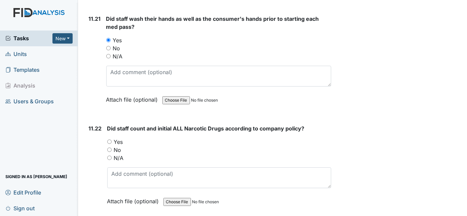
scroll to position [9848, 0]
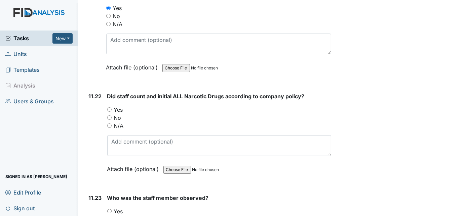
click at [108, 108] on input "Yes" at bounding box center [109, 110] width 4 height 4
radio input "true"
click at [94, 92] on div "11.22" at bounding box center [95, 137] width 13 height 91
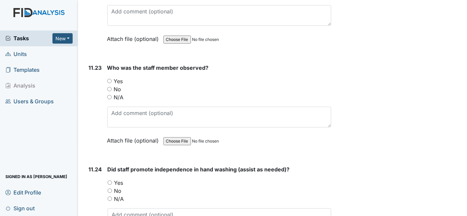
scroll to position [9982, 0]
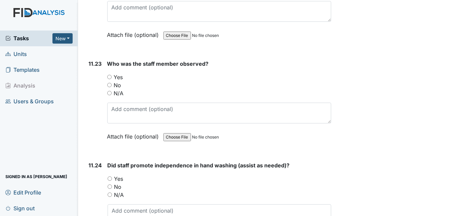
click at [110, 75] on input "Yes" at bounding box center [109, 77] width 4 height 4
radio input "true"
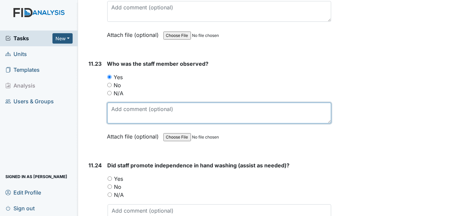
click at [116, 103] on textarea at bounding box center [219, 113] width 224 height 21
type textarea "AL"
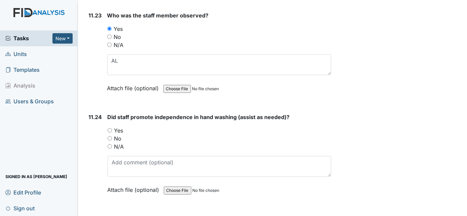
scroll to position [10031, 0]
click at [108, 128] on input "Yes" at bounding box center [110, 130] width 4 height 4
radio input "true"
click at [94, 113] on div "11.24" at bounding box center [95, 158] width 13 height 91
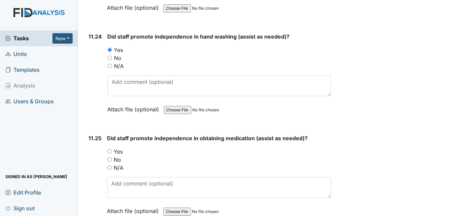
scroll to position [10129, 0]
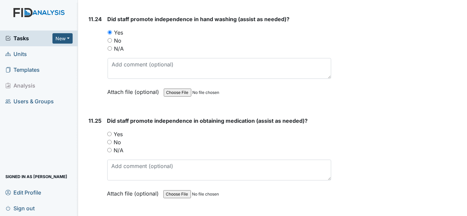
click at [110, 132] on input "Yes" at bounding box center [109, 134] width 4 height 4
radio input "true"
click at [92, 117] on div "11.25" at bounding box center [95, 162] width 13 height 91
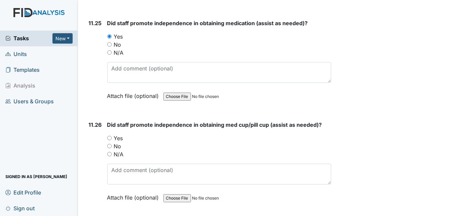
scroll to position [10239, 0]
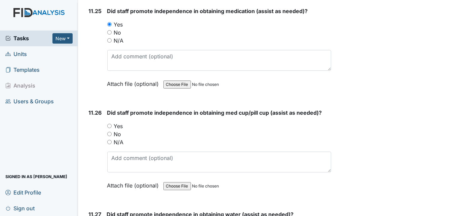
click at [109, 124] on input "Yes" at bounding box center [109, 126] width 4 height 4
radio input "true"
click at [96, 109] on div "11.26" at bounding box center [95, 154] width 13 height 91
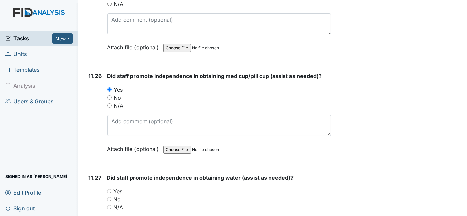
scroll to position [10324, 0]
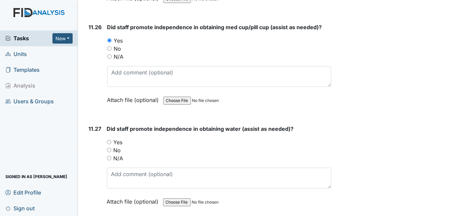
click at [110, 140] on input "Yes" at bounding box center [109, 142] width 4 height 4
radio input "true"
click at [94, 125] on div "11.27" at bounding box center [95, 170] width 13 height 91
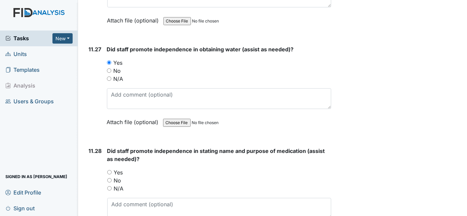
scroll to position [10471, 0]
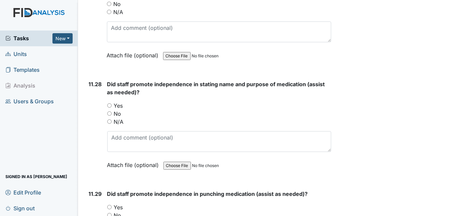
click at [109, 103] on input "Yes" at bounding box center [109, 105] width 4 height 4
radio input "true"
click at [100, 80] on div "11.28" at bounding box center [95, 129] width 13 height 99
click at [169, 204] on div "Yes" at bounding box center [219, 208] width 224 height 8
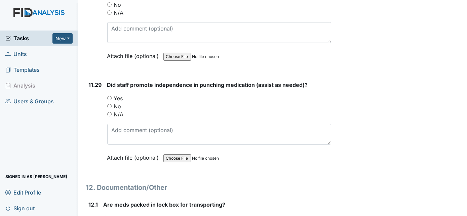
scroll to position [10581, 0]
click at [109, 95] on input "Yes" at bounding box center [109, 97] width 4 height 4
radio input "true"
click at [96, 80] on div "11.29" at bounding box center [95, 125] width 13 height 91
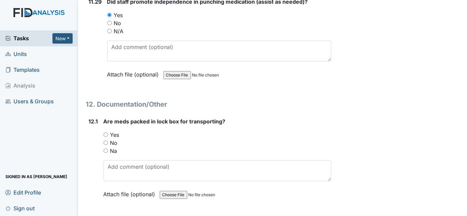
scroll to position [10679, 0]
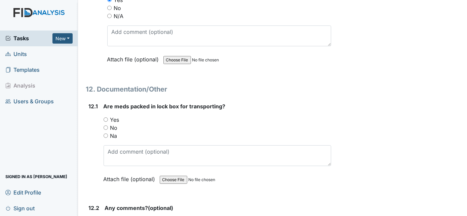
click at [106, 118] on input "Yes" at bounding box center [105, 120] width 4 height 4
radio input "true"
click at [92, 102] on div "12.1" at bounding box center [93, 147] width 9 height 91
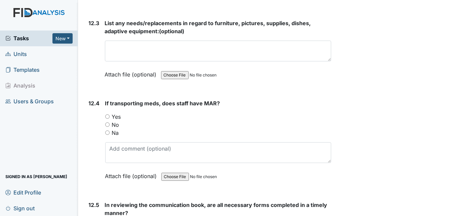
scroll to position [10960, 0]
